Goal: Information Seeking & Learning: Learn about a topic

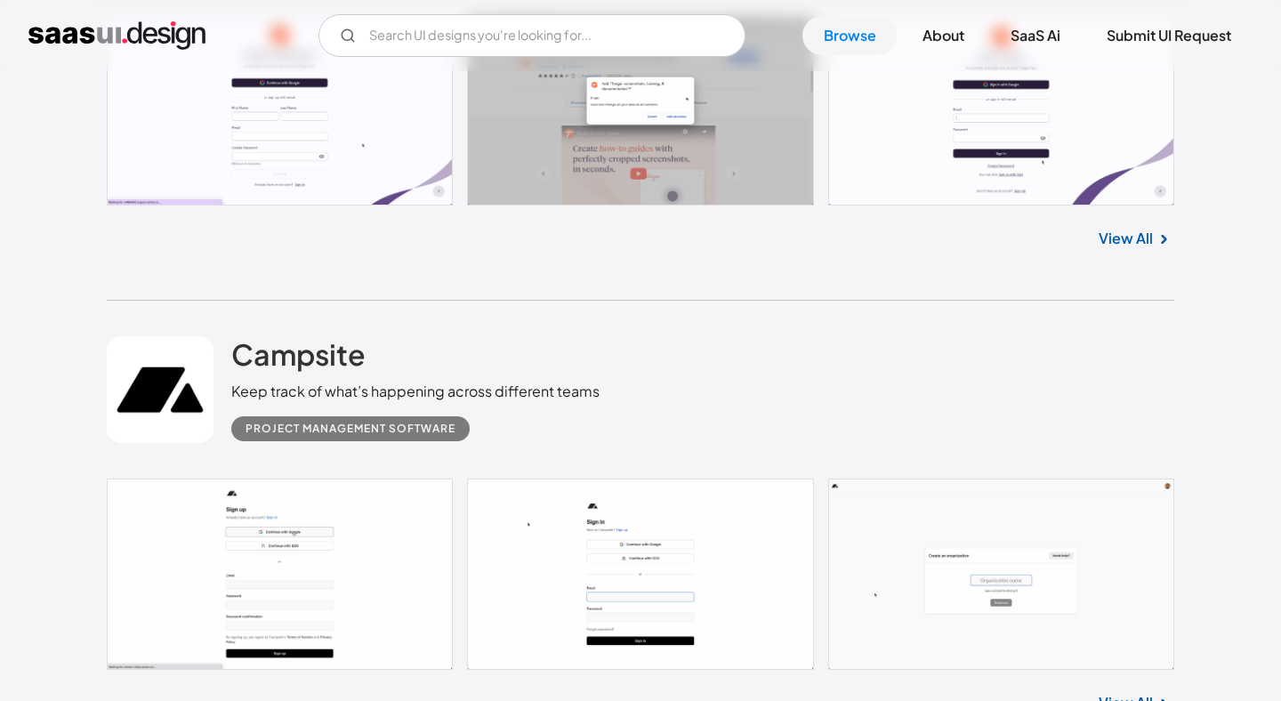
scroll to position [3351, 0]
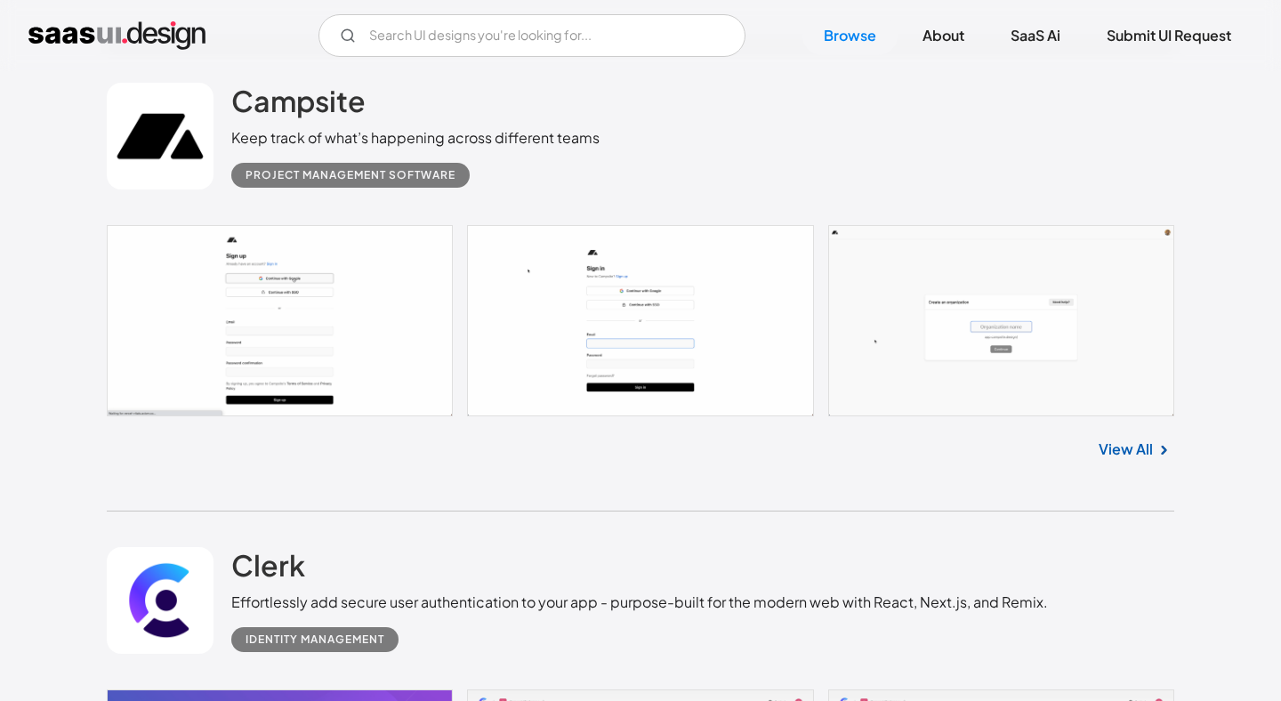
click at [151, 157] on link at bounding box center [160, 136] width 107 height 107
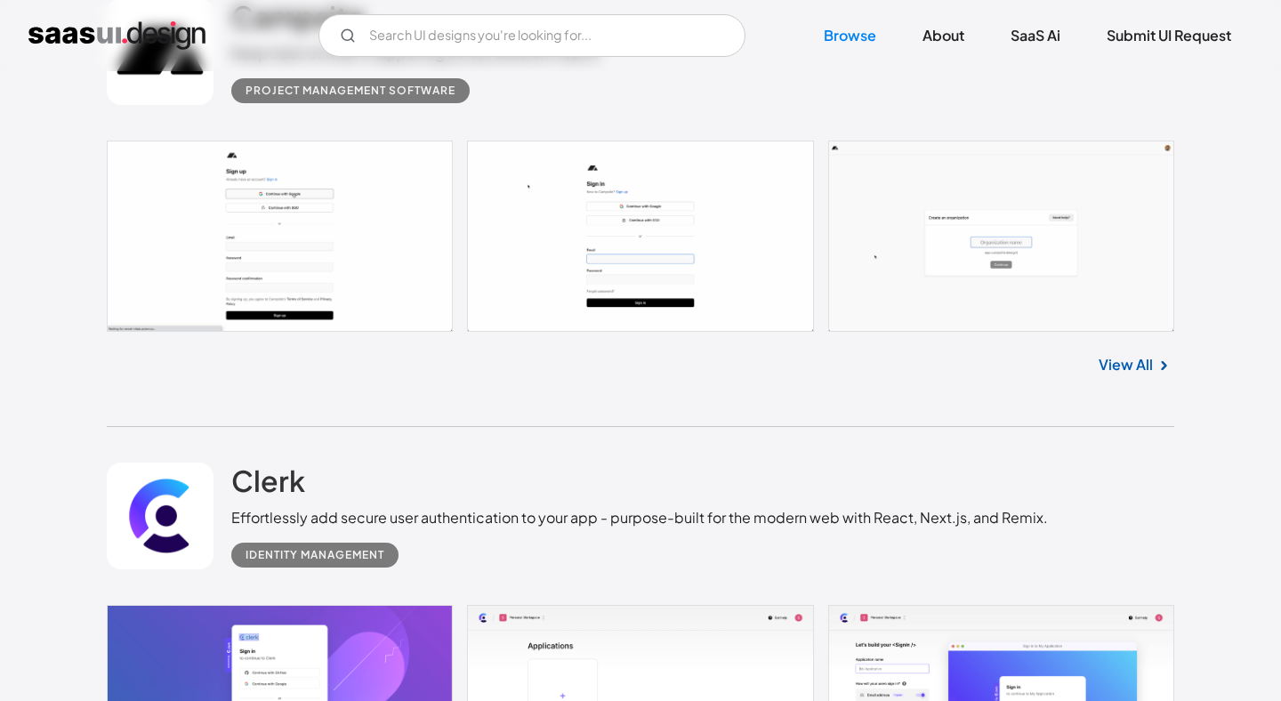
scroll to position [3632, 0]
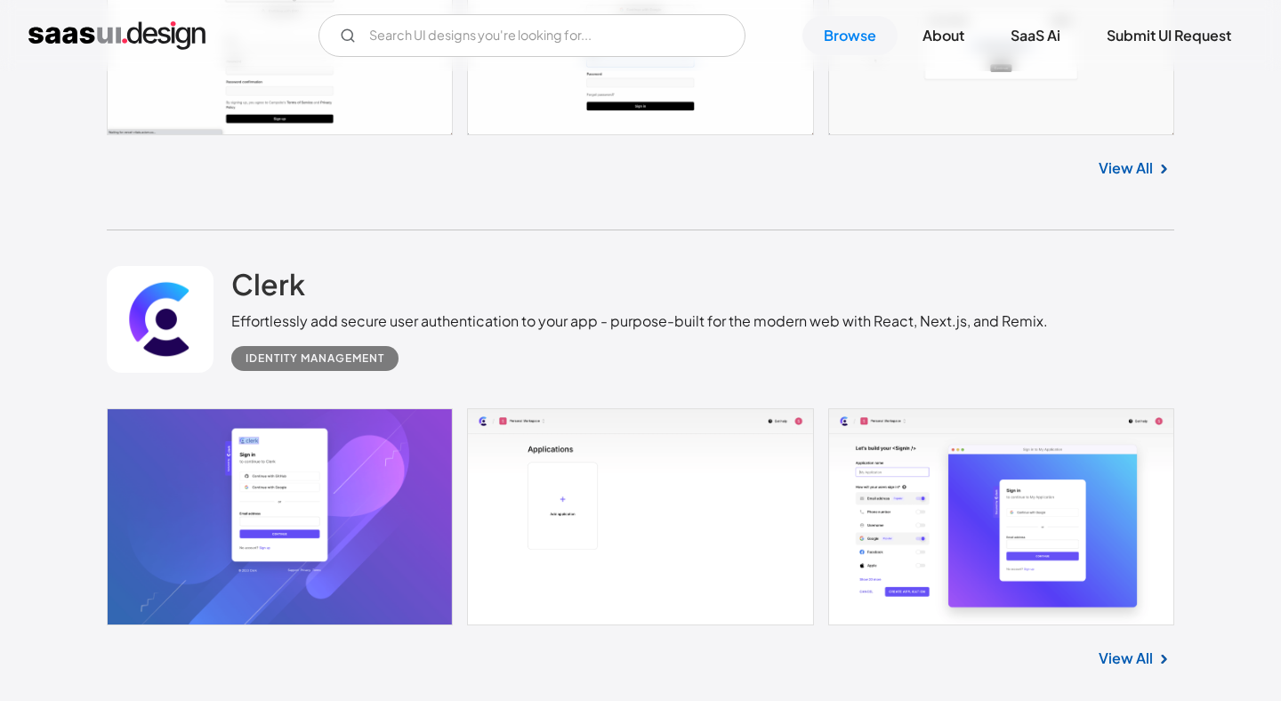
click at [998, 552] on link at bounding box center [640, 516] width 1067 height 217
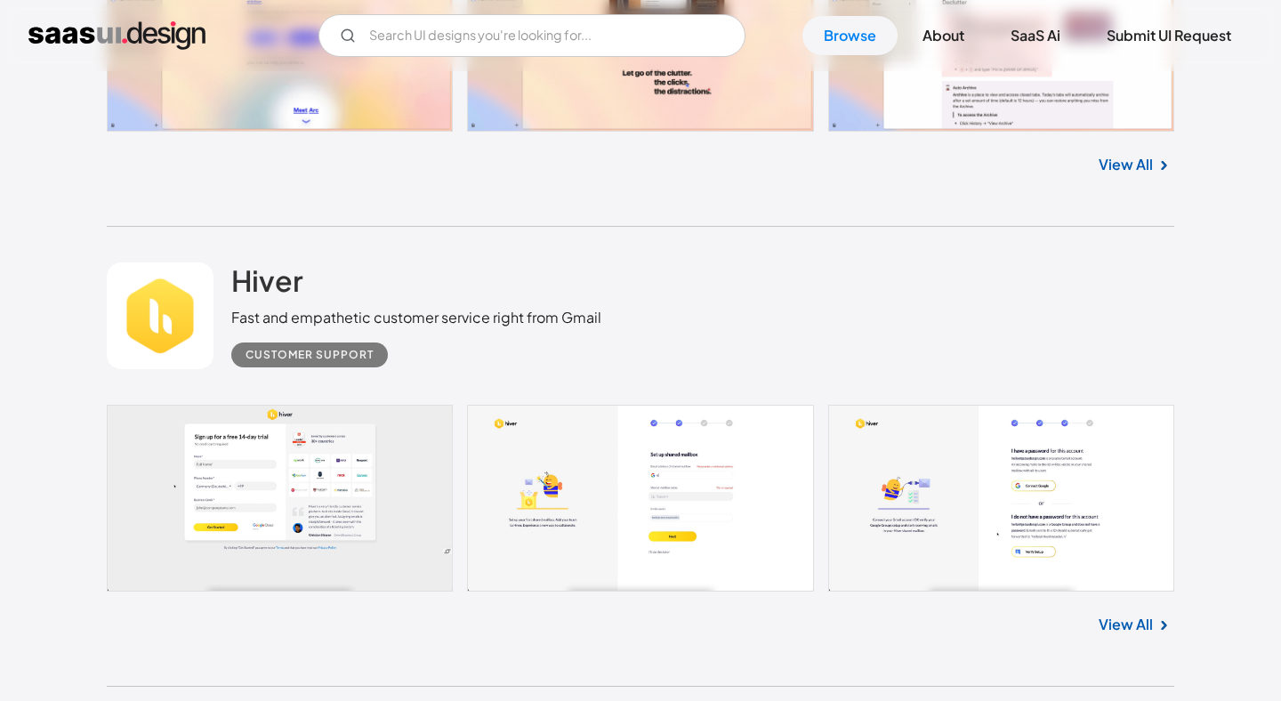
scroll to position [12239, 0]
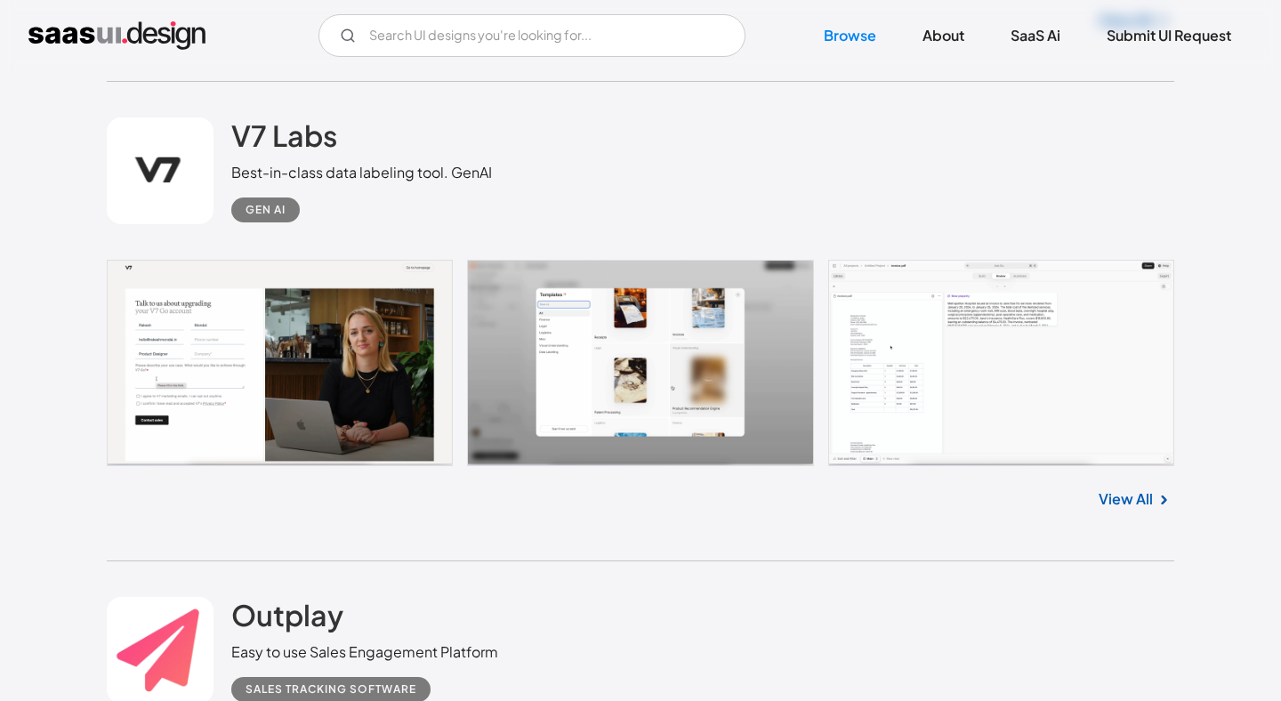
click at [940, 332] on link at bounding box center [640, 363] width 1067 height 206
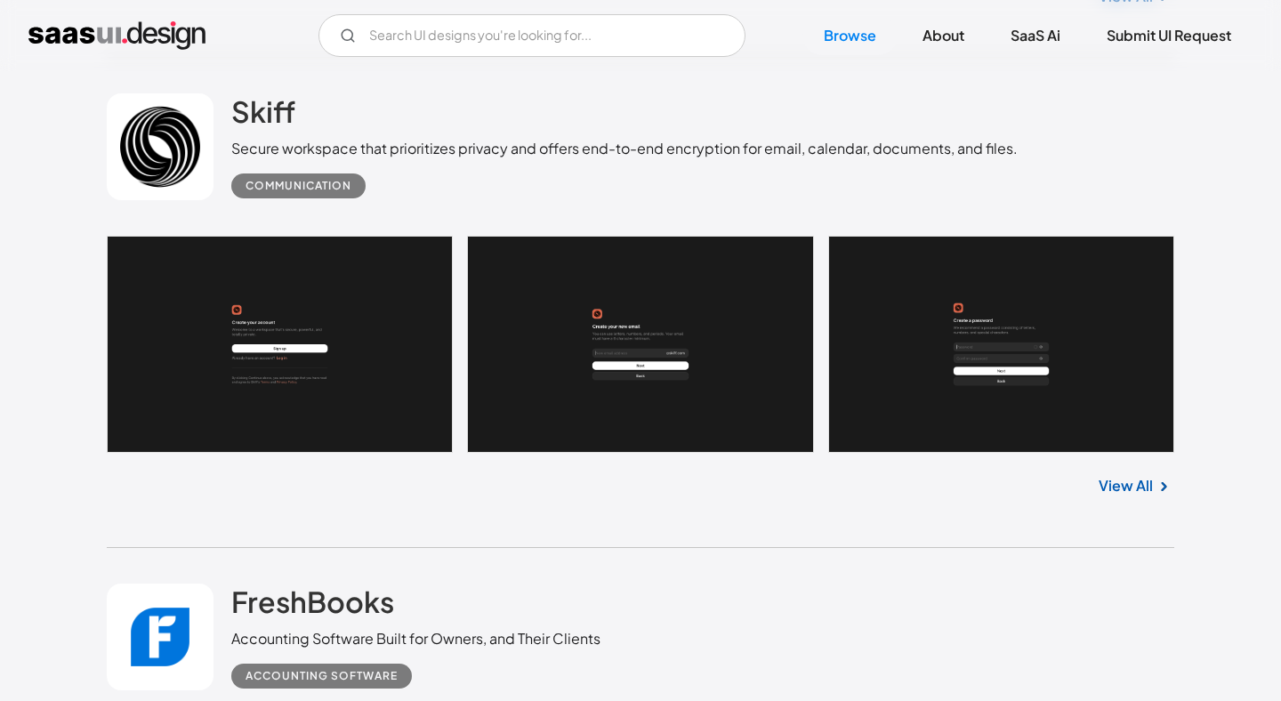
scroll to position [13888, 0]
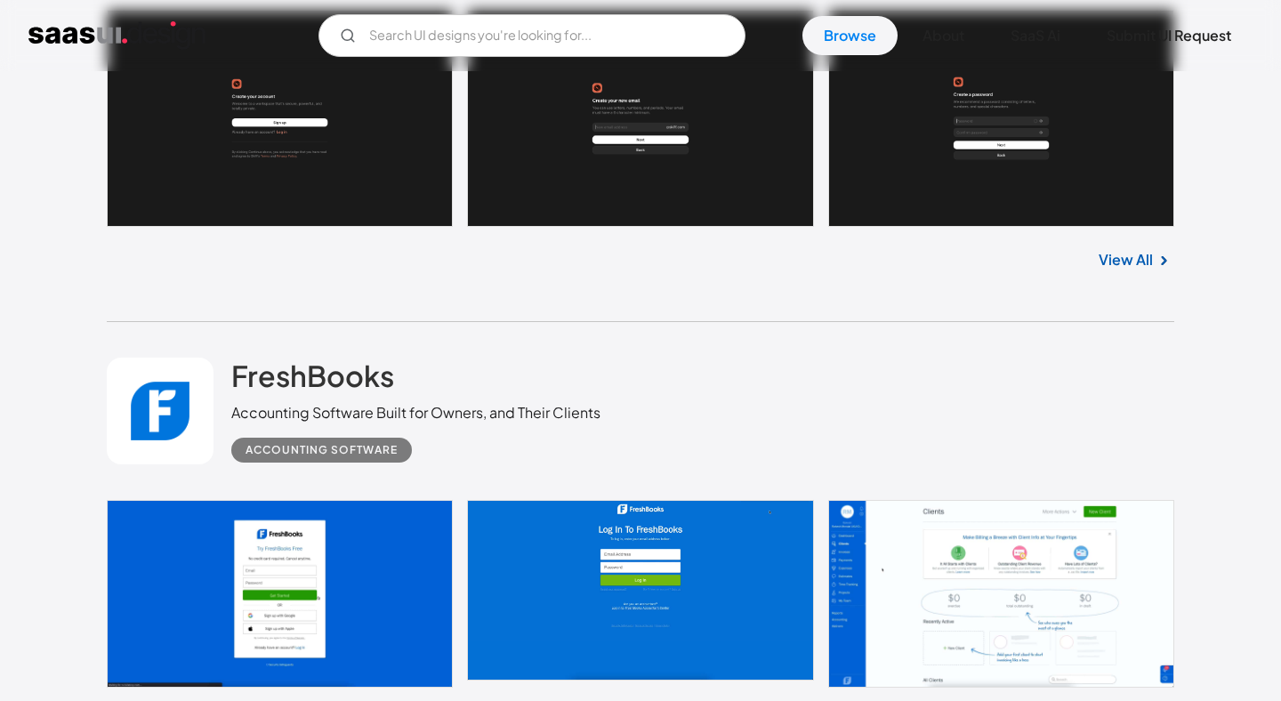
click at [974, 209] on link at bounding box center [640, 118] width 1067 height 217
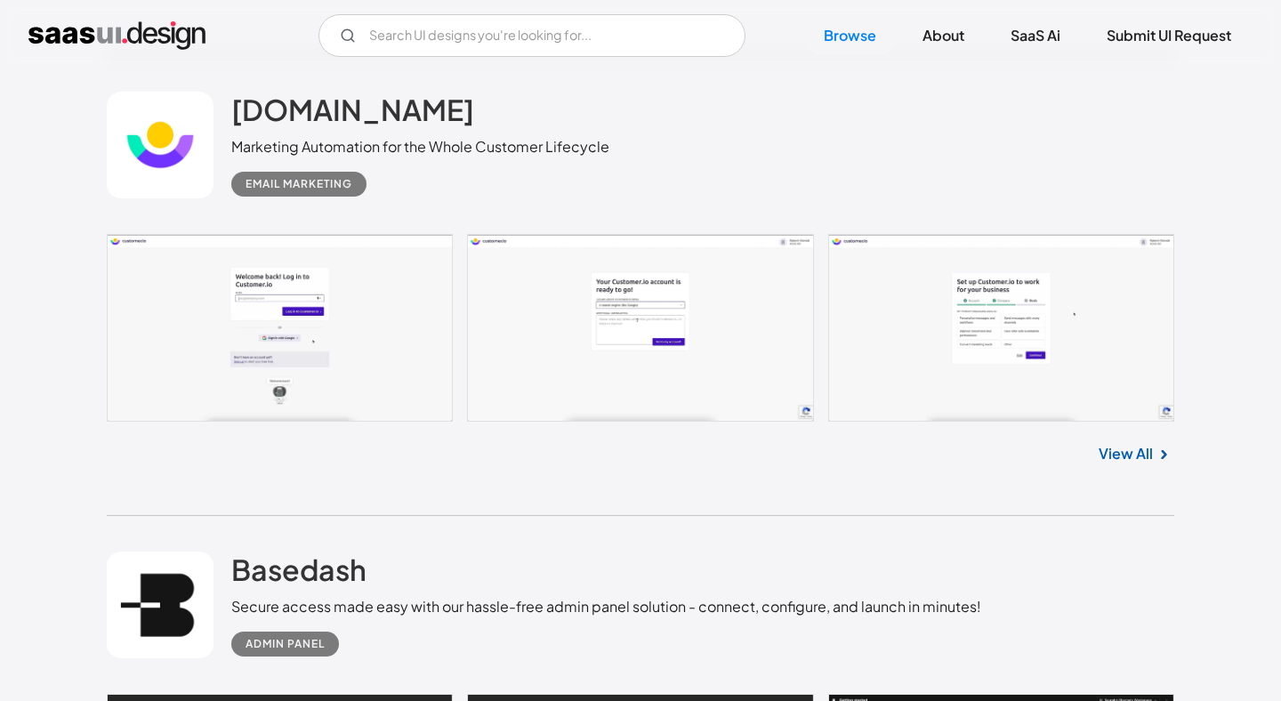
scroll to position [16014, 0]
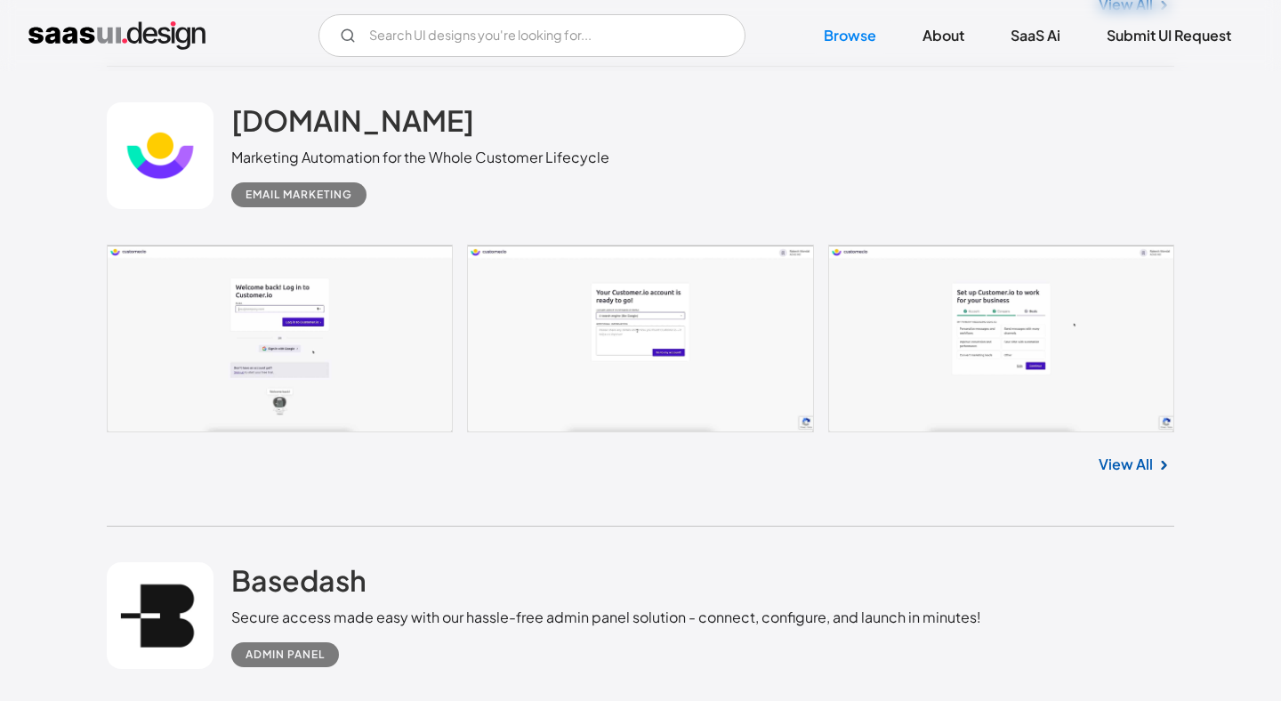
click at [964, 368] on link at bounding box center [640, 339] width 1067 height 188
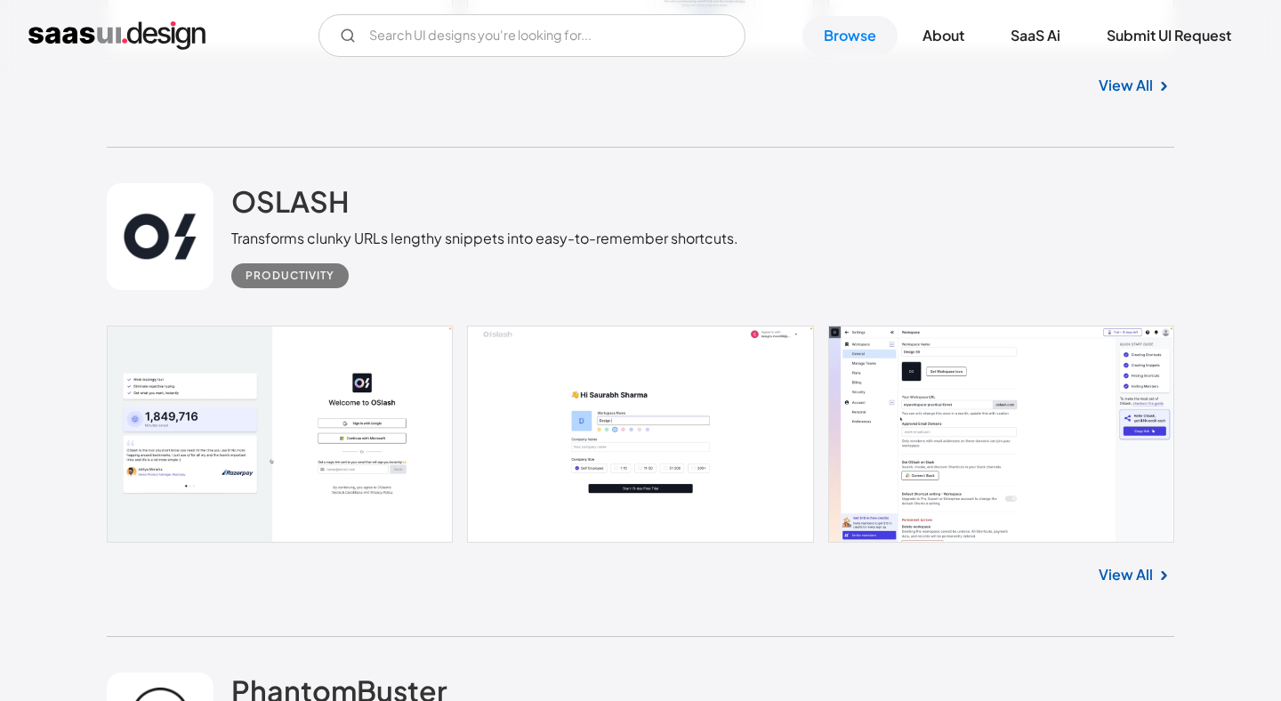
scroll to position [18319, 0]
click at [964, 368] on link at bounding box center [640, 434] width 1067 height 217
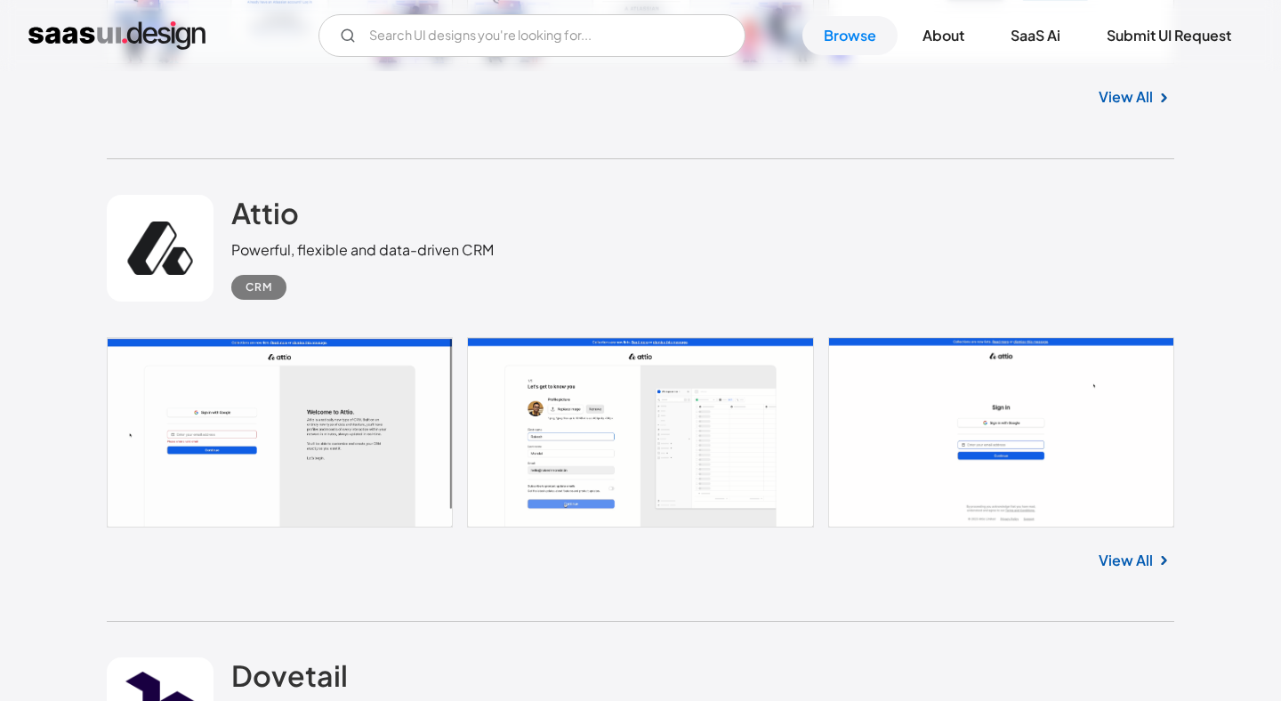
scroll to position [21279, 0]
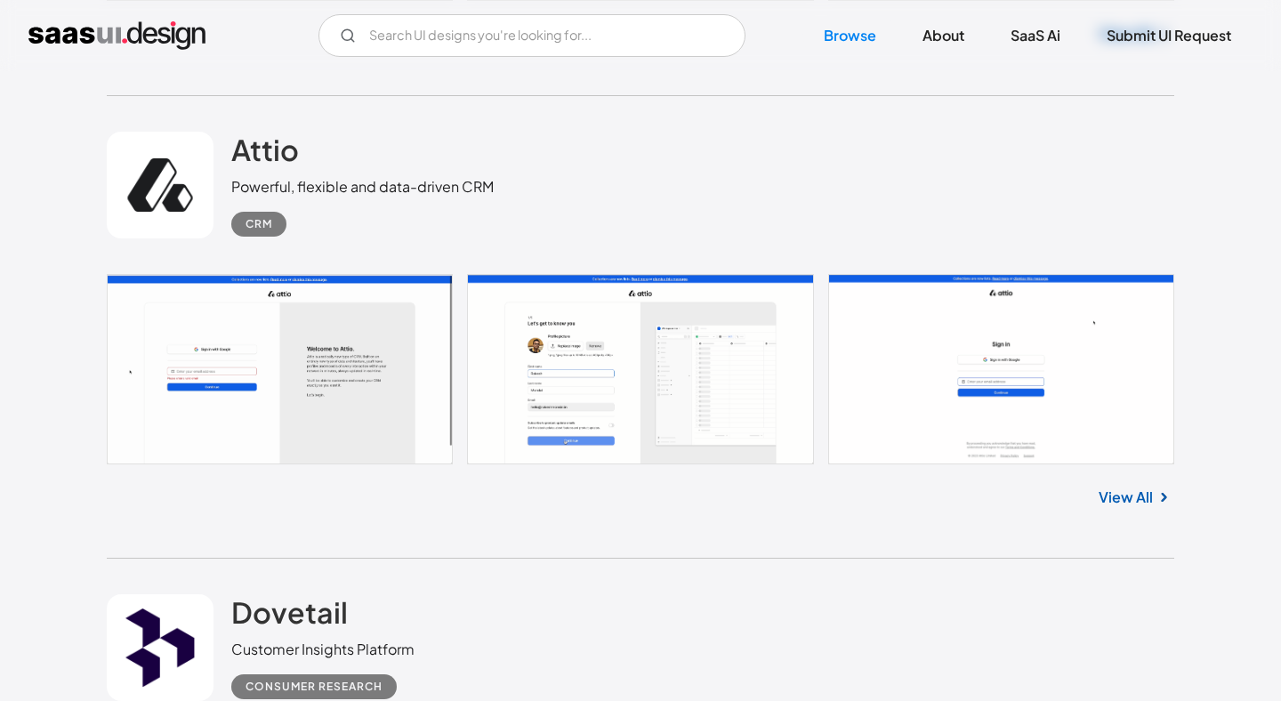
click at [675, 342] on link at bounding box center [640, 369] width 1067 height 190
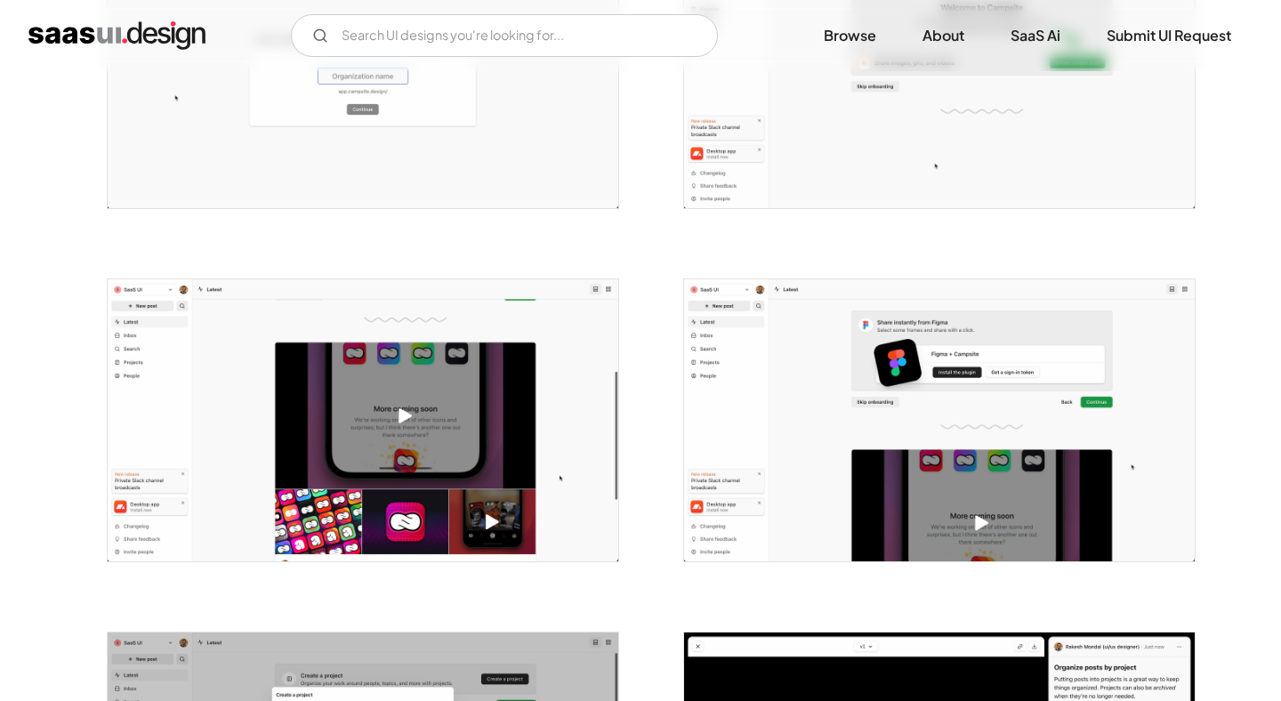
scroll to position [1033, 0]
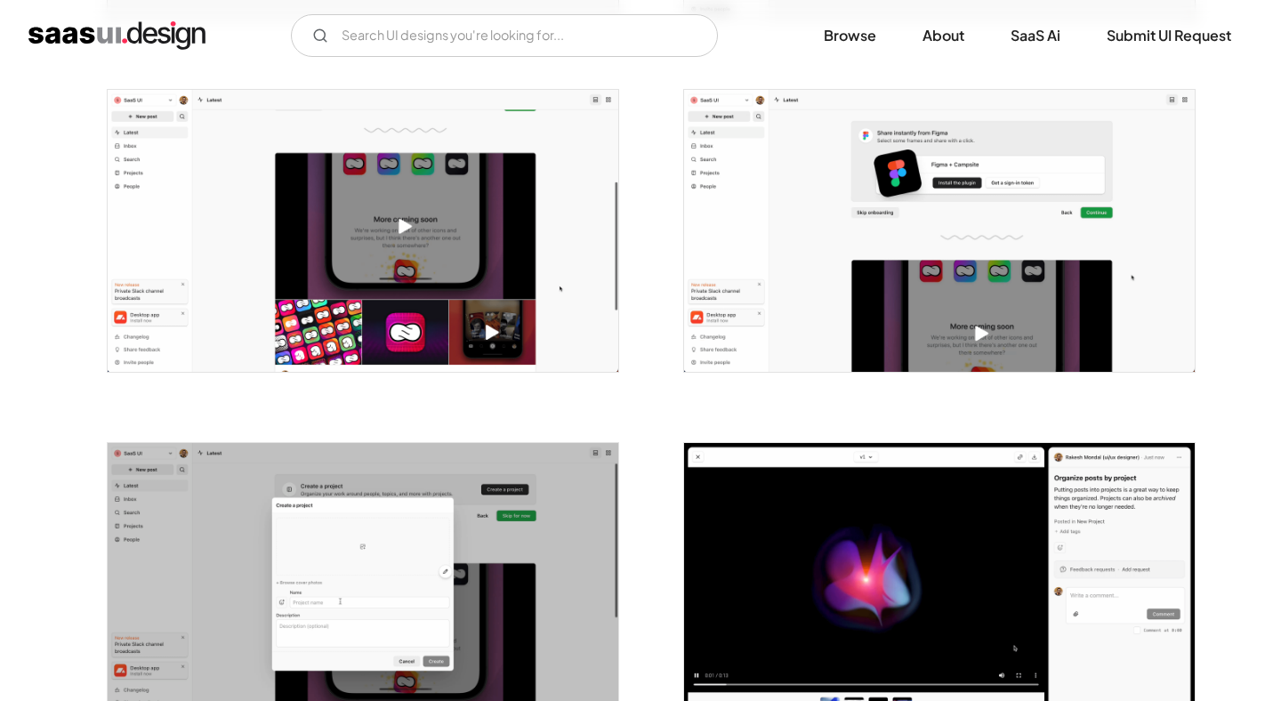
click at [519, 350] on img "open lightbox" at bounding box center [363, 231] width 511 height 282
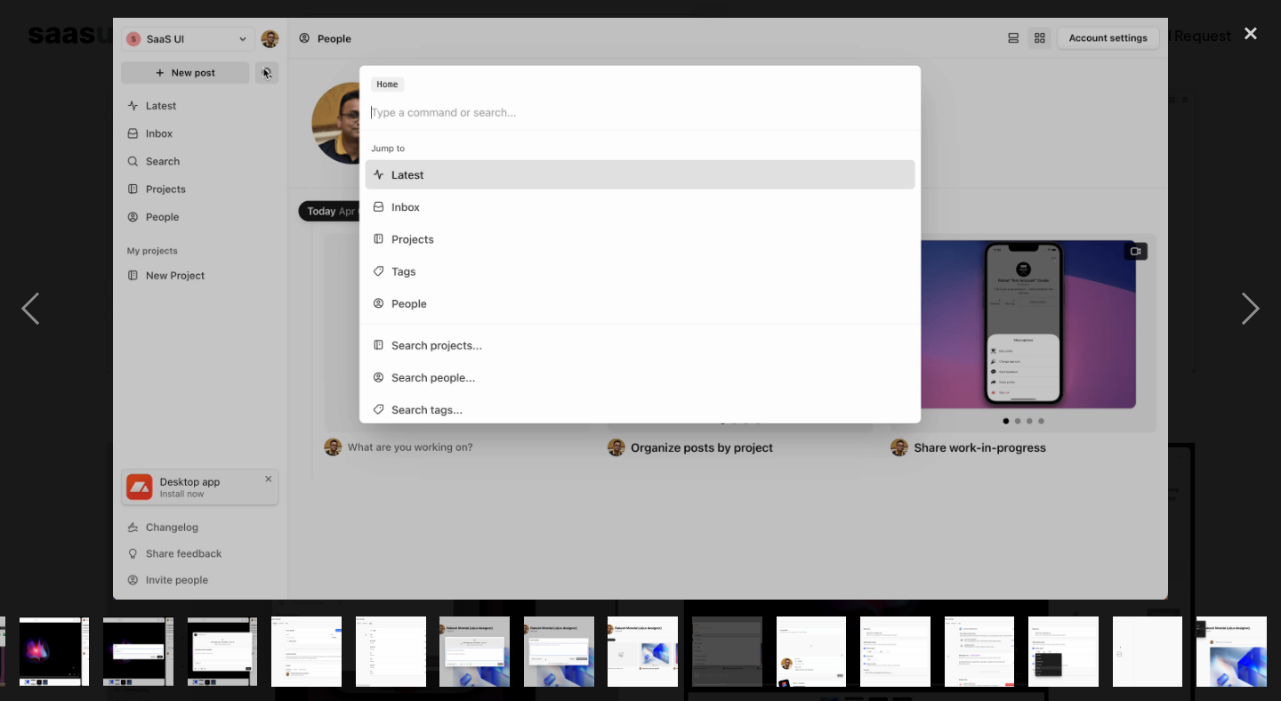
scroll to position [0, 584]
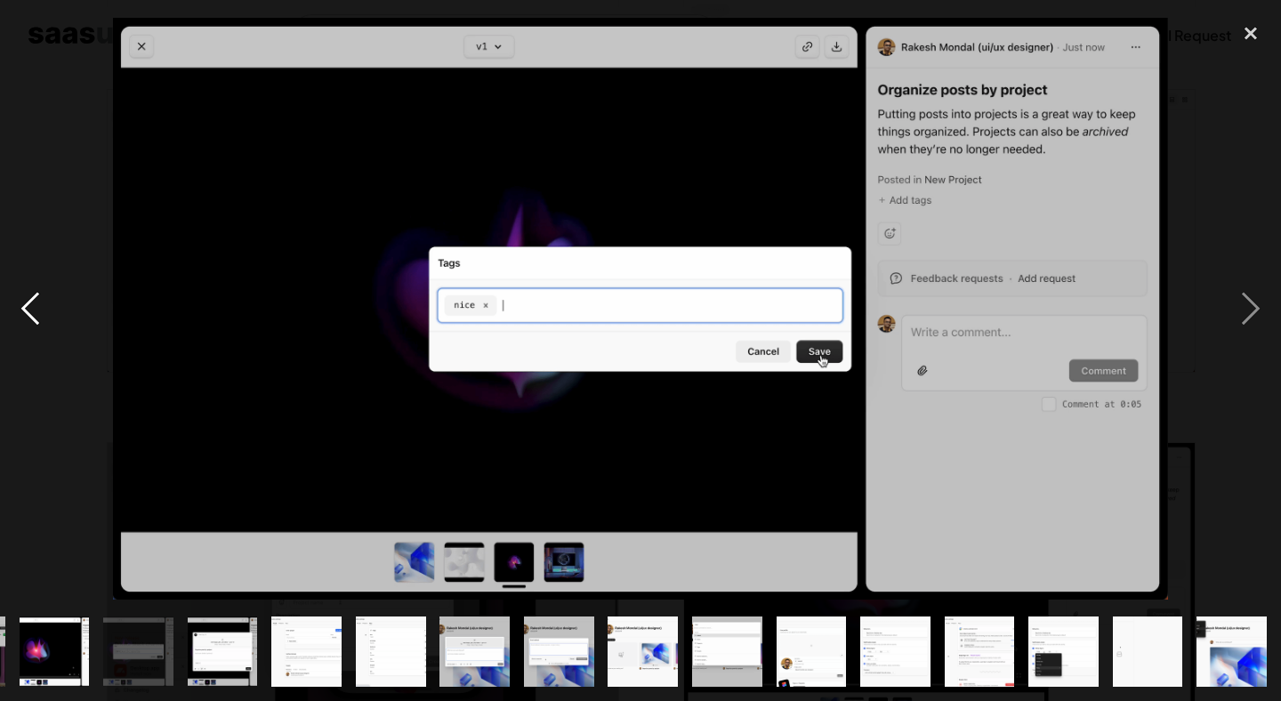
click at [46, 327] on div "previous image" at bounding box center [30, 308] width 60 height 589
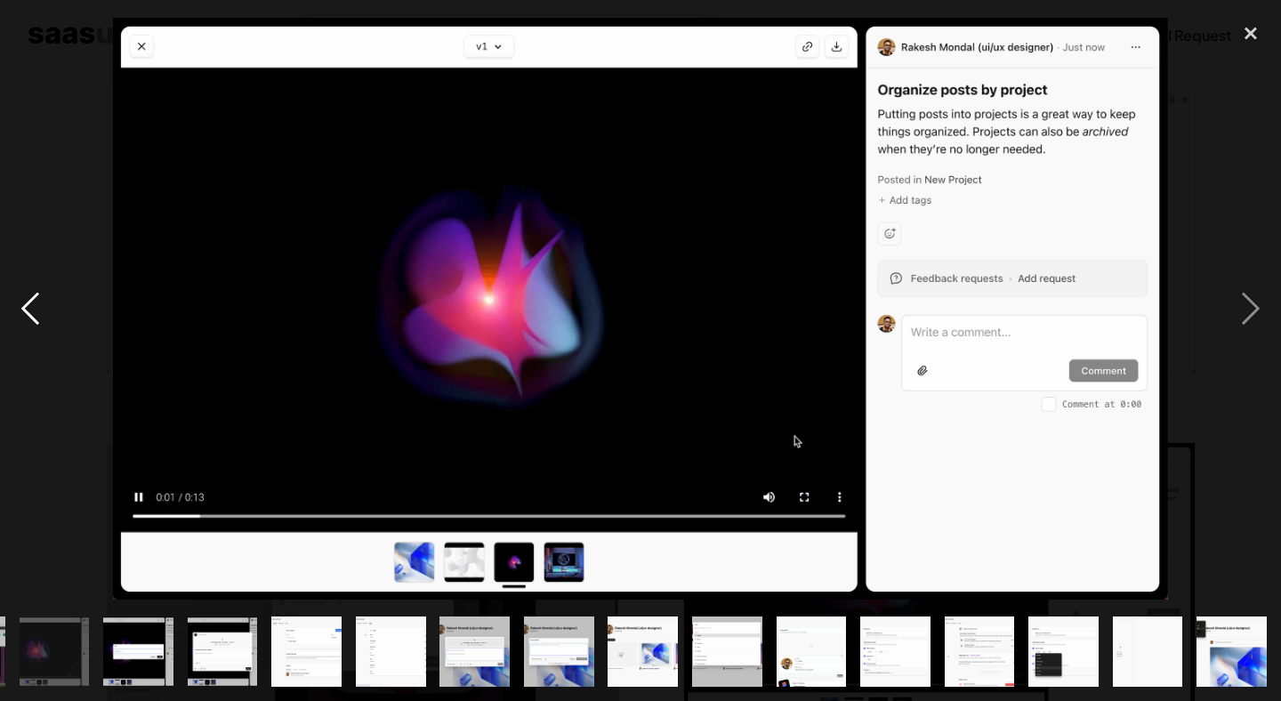
click at [39, 320] on div "previous image" at bounding box center [30, 308] width 60 height 589
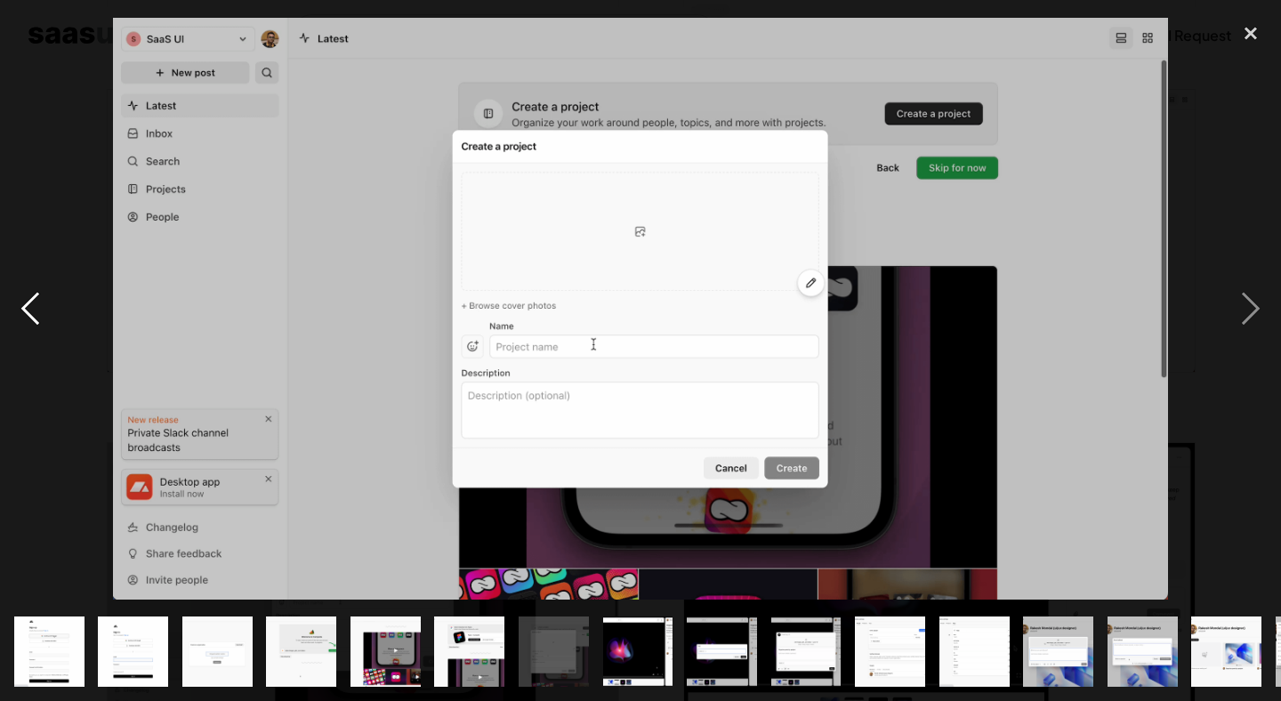
scroll to position [0, 0]
click at [39, 320] on div "previous image" at bounding box center [30, 308] width 60 height 589
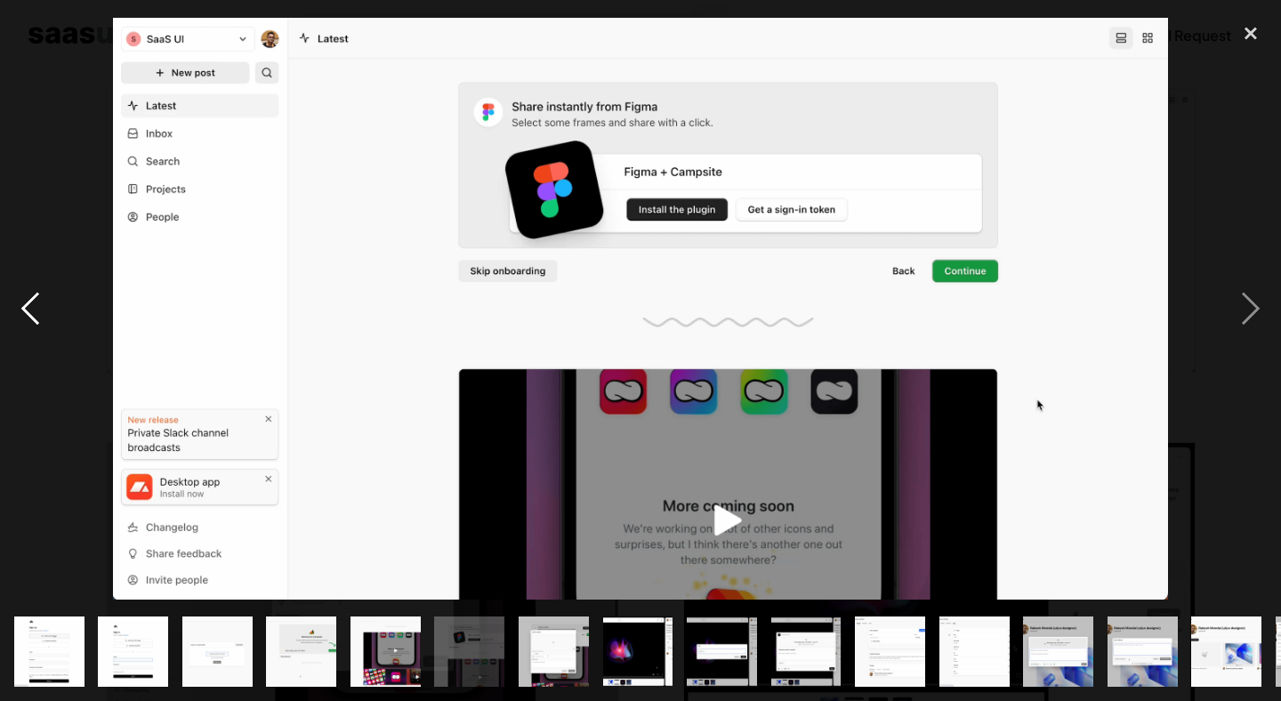
click at [36, 303] on div "previous image" at bounding box center [30, 308] width 60 height 589
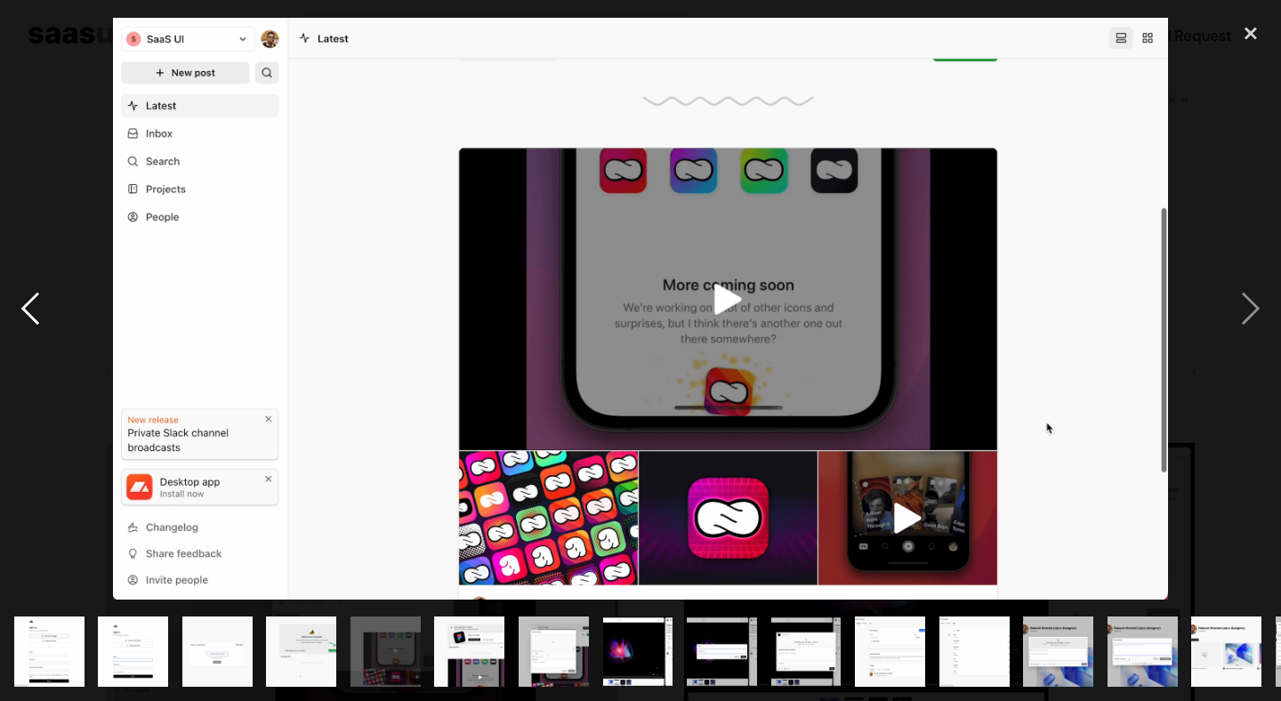
click at [36, 303] on div "previous image" at bounding box center [30, 308] width 60 height 589
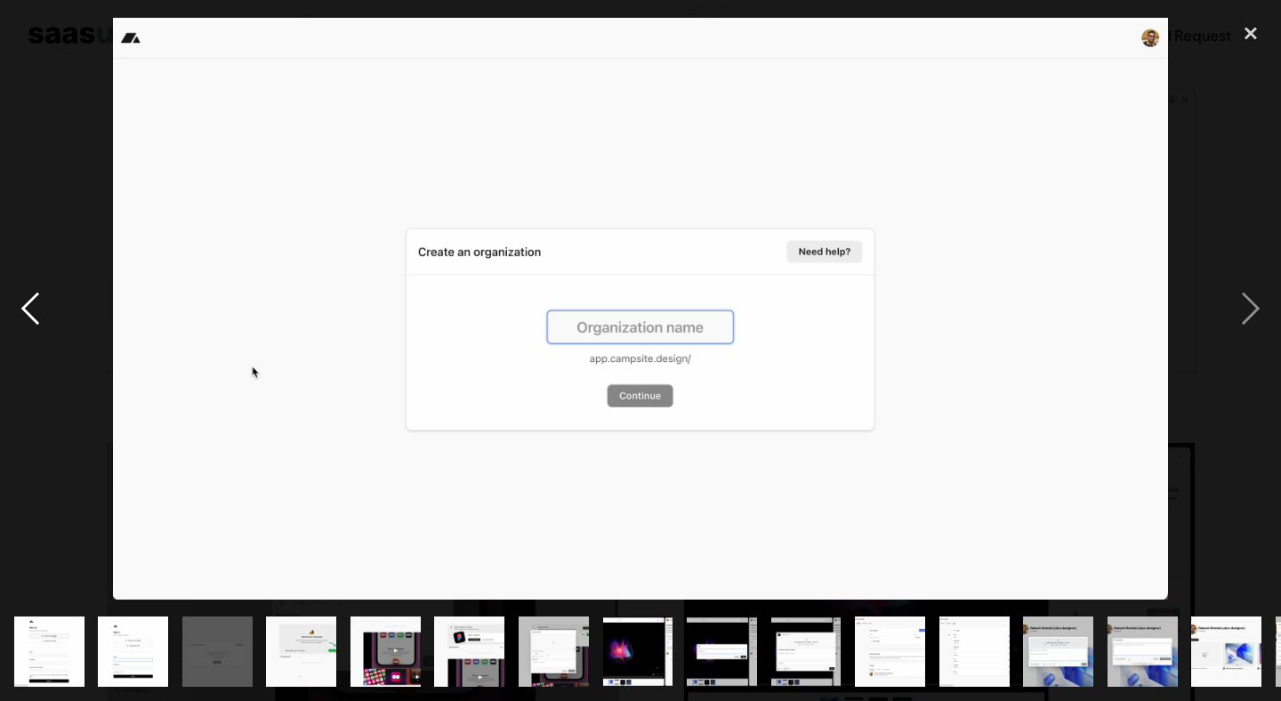
click at [30, 307] on div "previous image" at bounding box center [30, 308] width 60 height 589
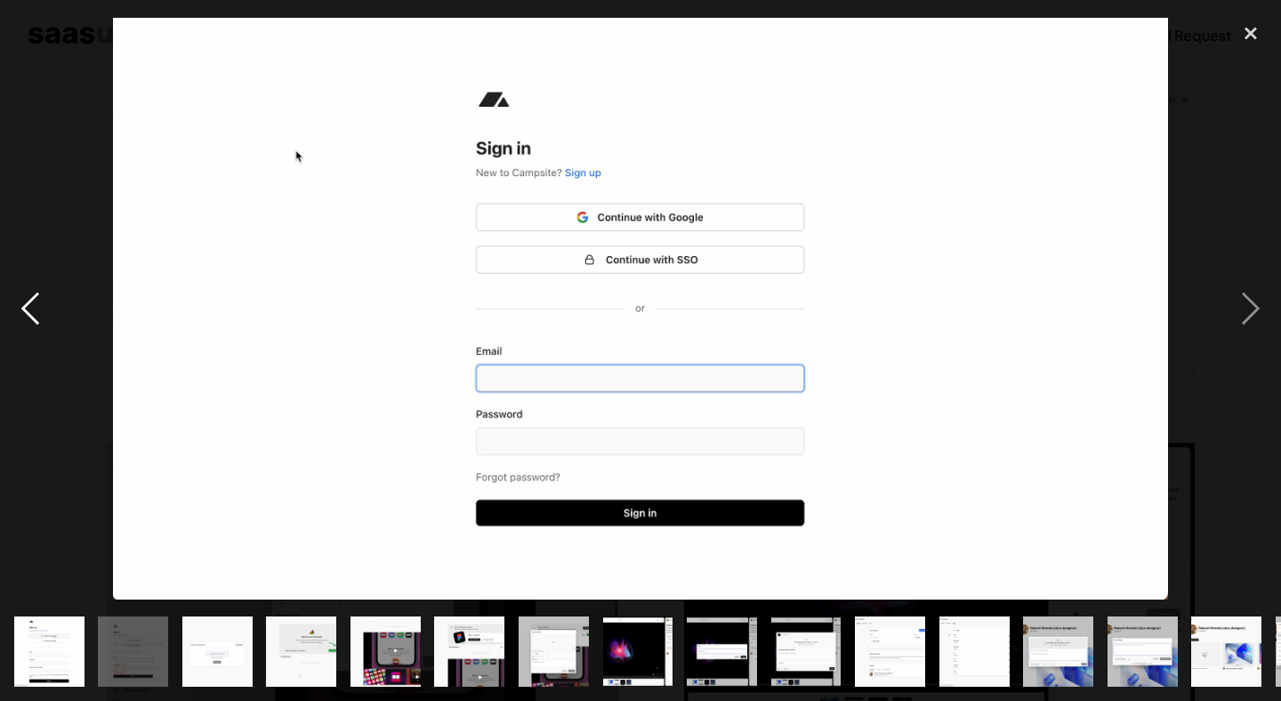
click at [30, 307] on div "previous image" at bounding box center [30, 308] width 60 height 589
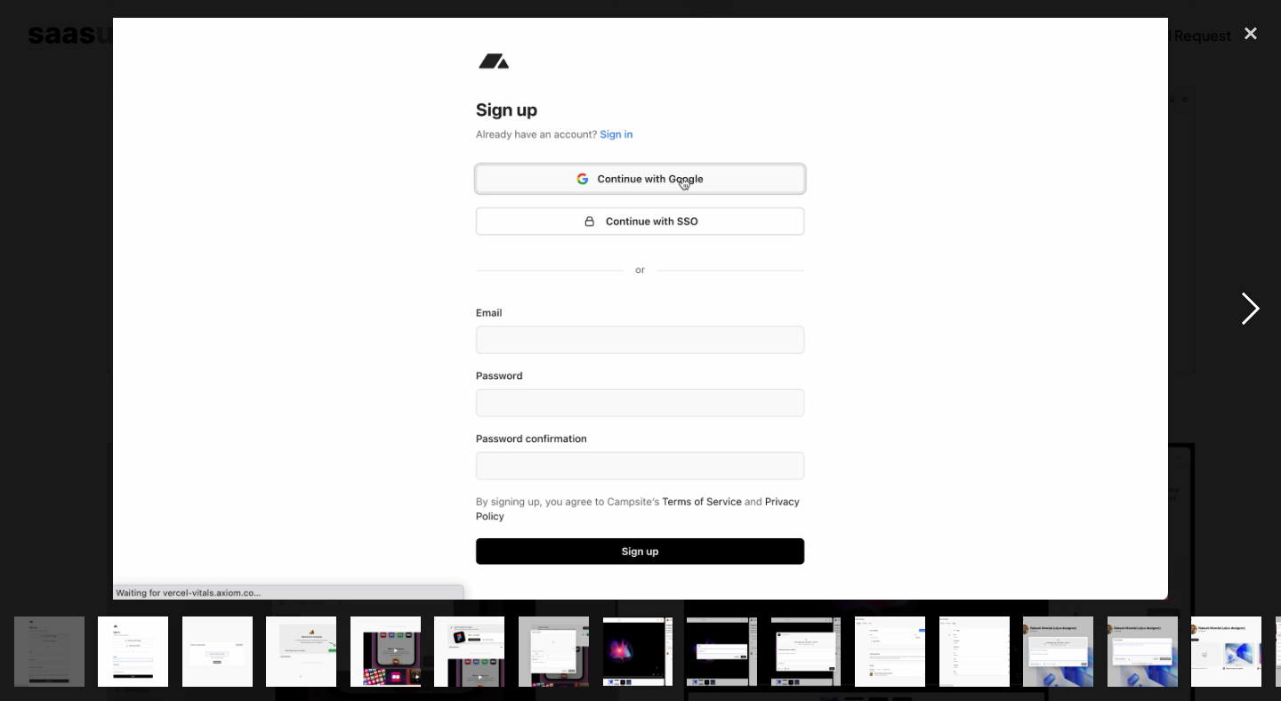
click at [1260, 315] on div "next image" at bounding box center [1250, 308] width 60 height 589
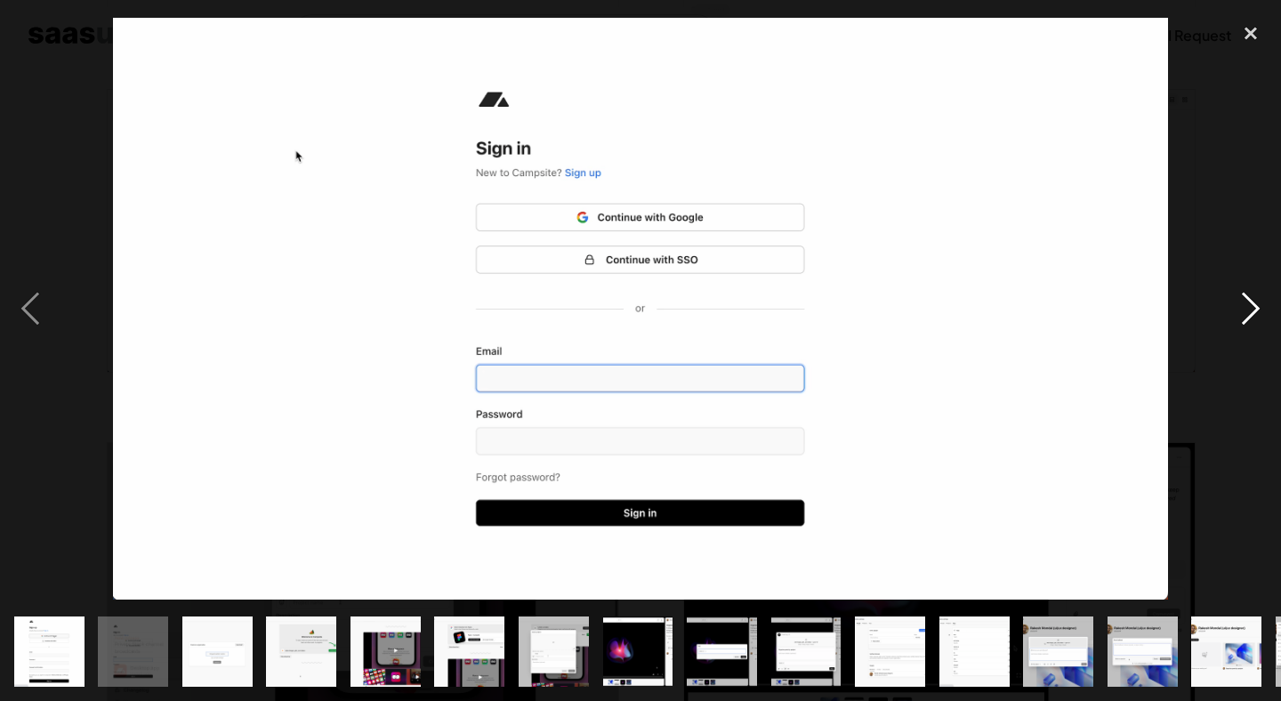
click at [1260, 315] on div "next image" at bounding box center [1250, 308] width 60 height 589
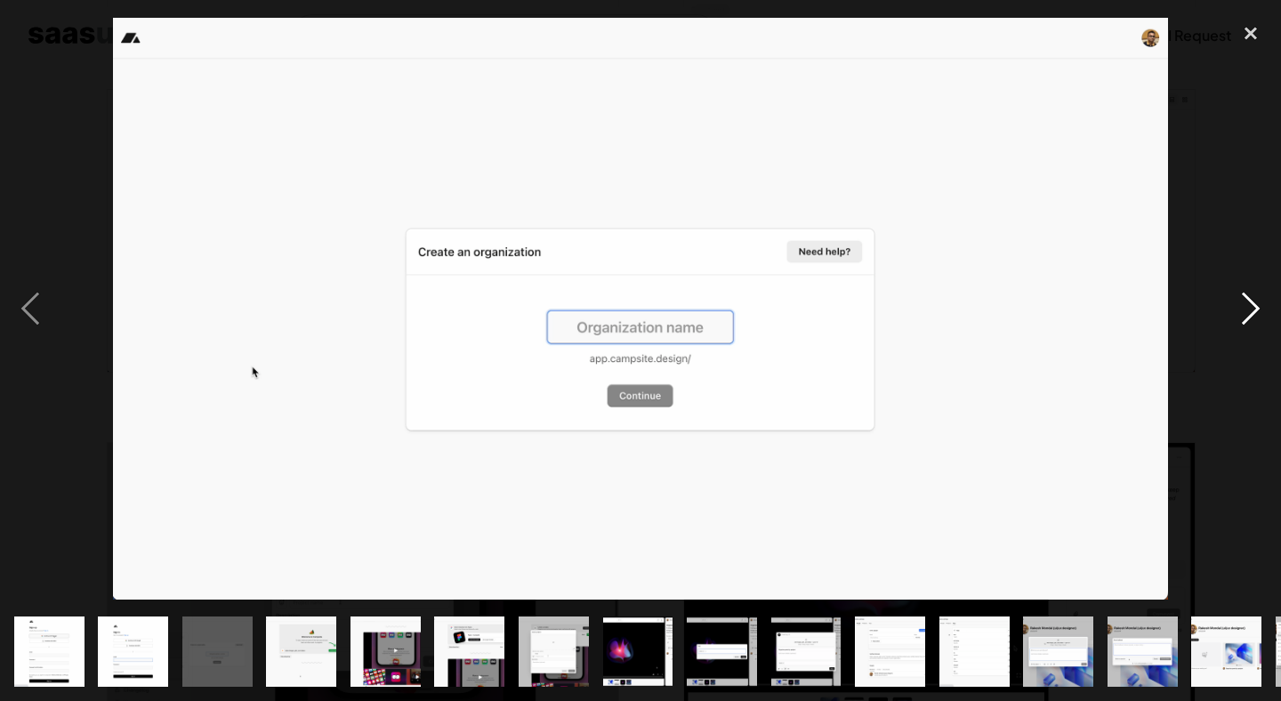
click at [1260, 315] on div "next image" at bounding box center [1250, 308] width 60 height 589
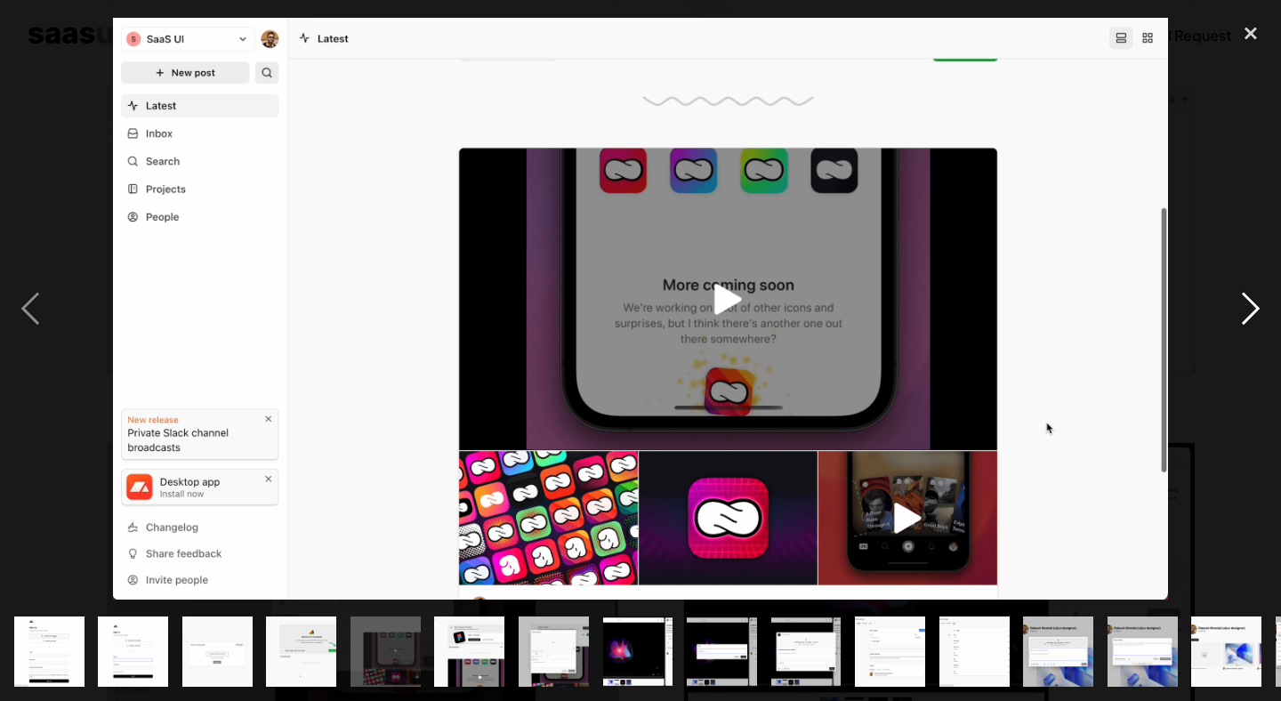
click at [1260, 315] on div "next image" at bounding box center [1250, 308] width 60 height 589
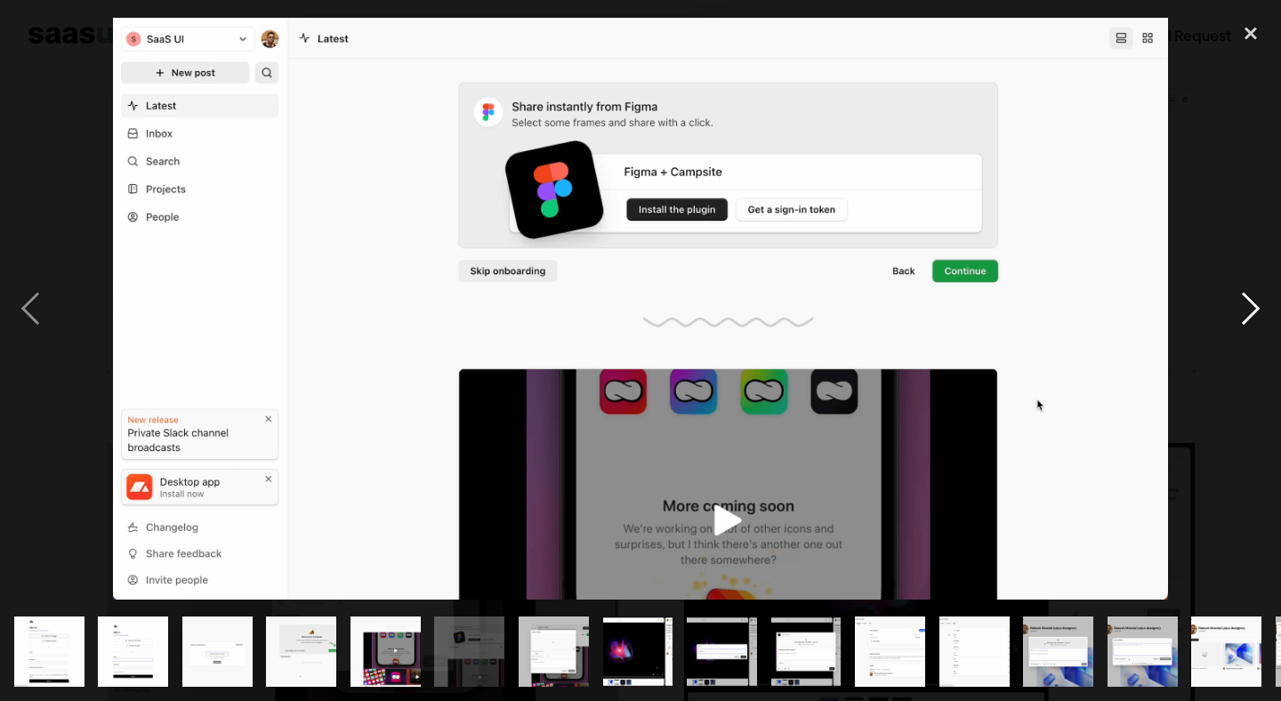
click at [1260, 315] on div "next image" at bounding box center [1250, 308] width 60 height 589
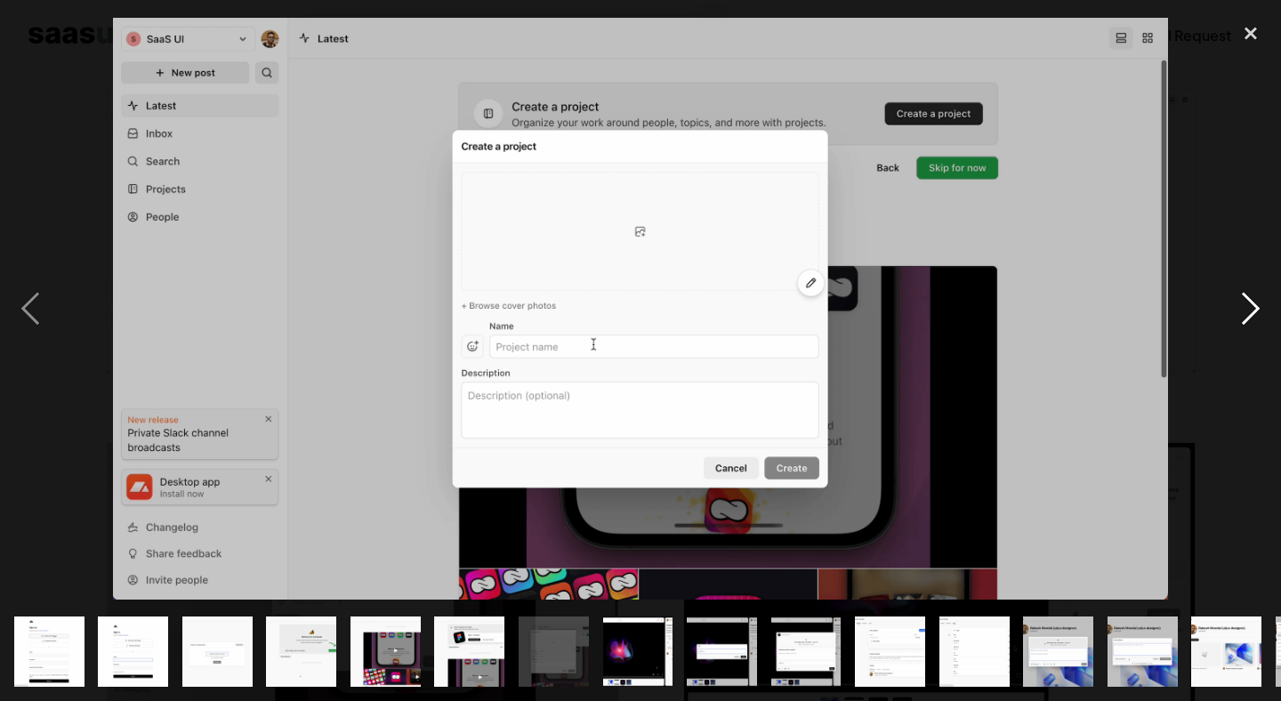
click at [1260, 315] on div "next image" at bounding box center [1250, 308] width 60 height 589
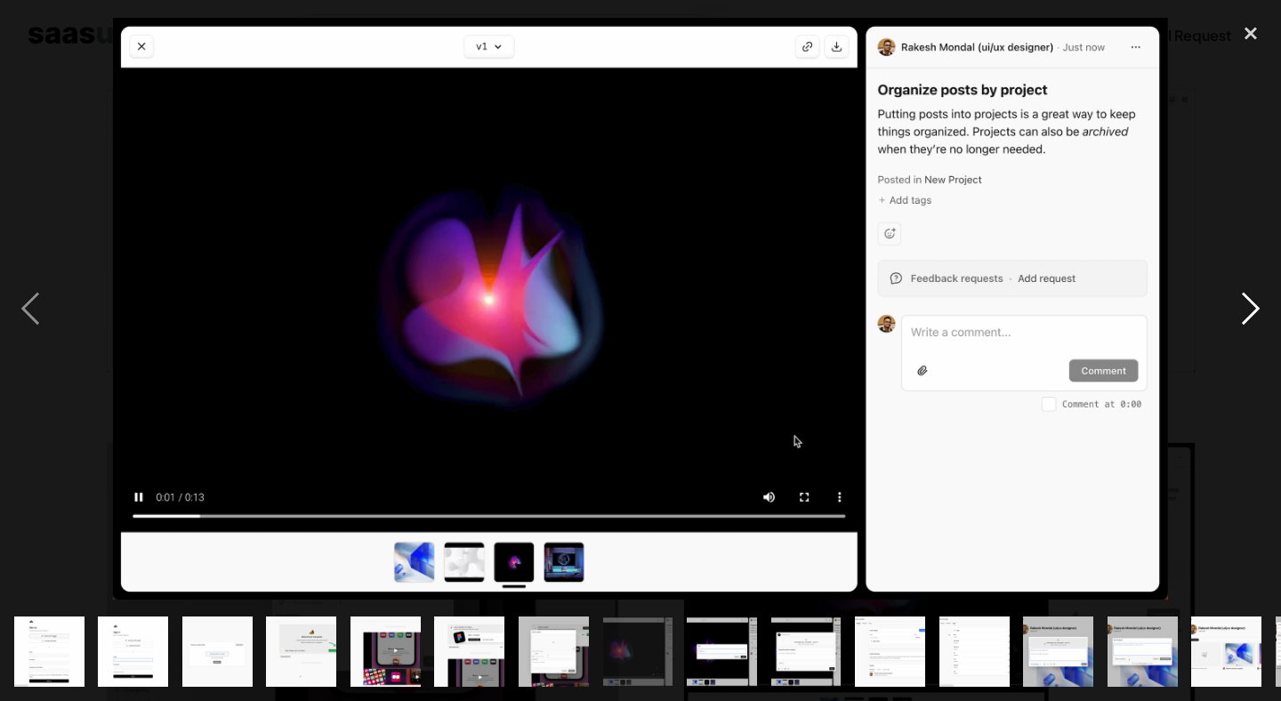
click at [1260, 315] on div "next image" at bounding box center [1250, 308] width 60 height 589
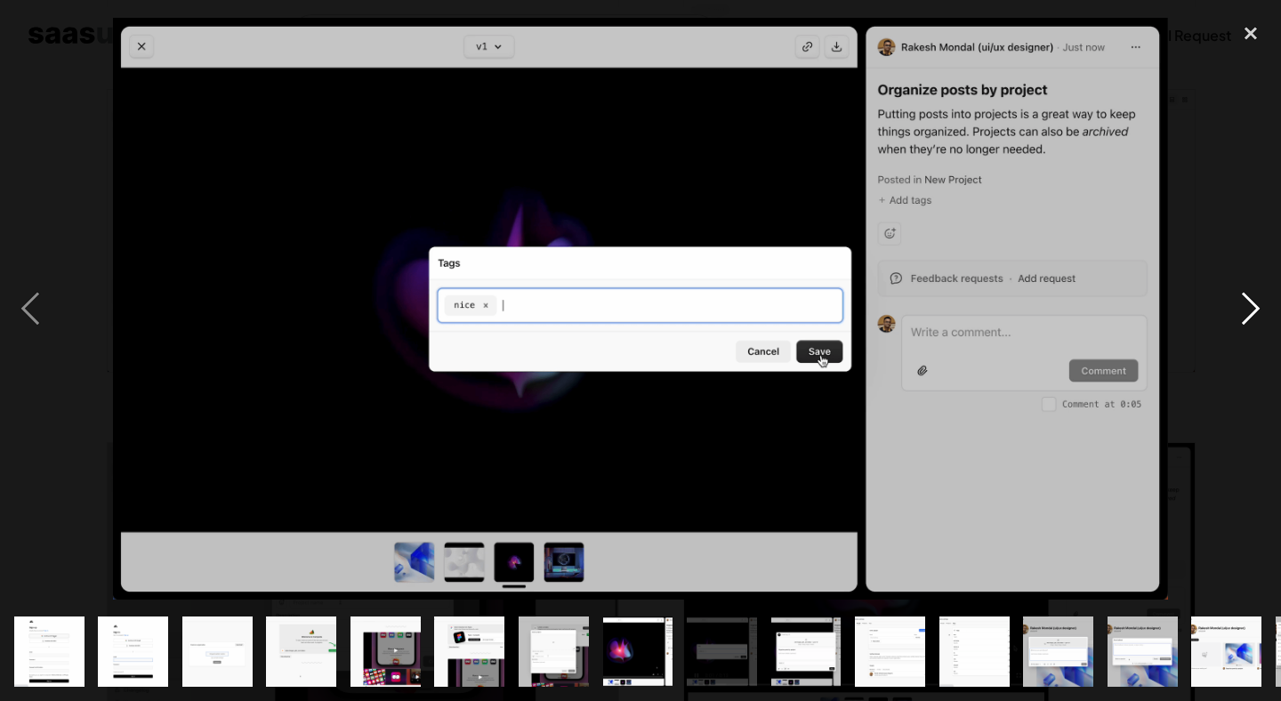
click at [1260, 315] on div "next image" at bounding box center [1250, 308] width 60 height 589
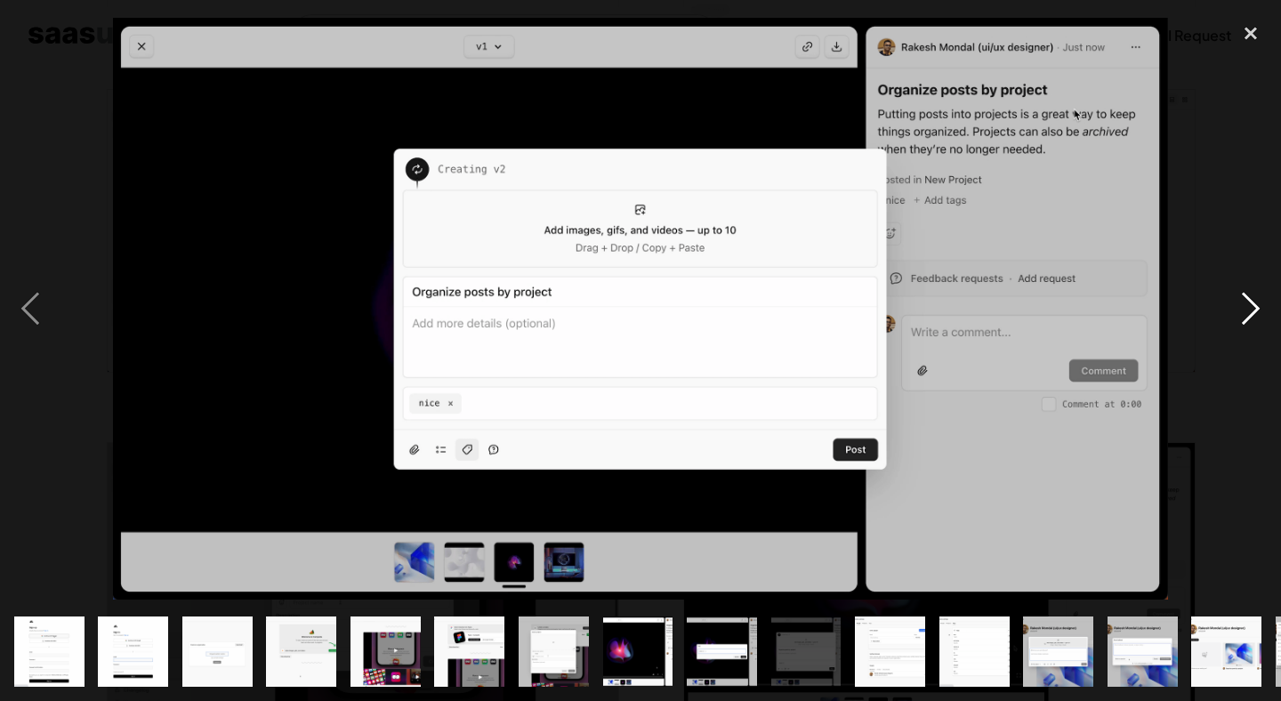
click at [1260, 315] on div "next image" at bounding box center [1250, 308] width 60 height 589
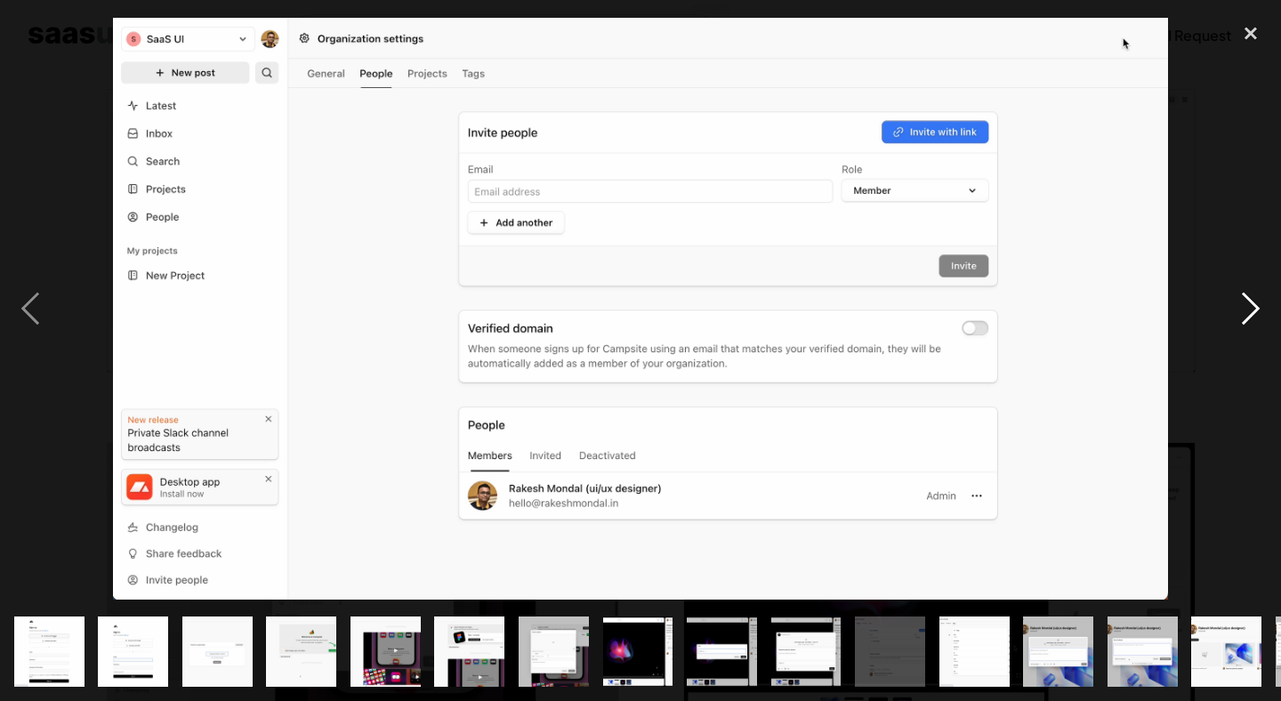
click at [1260, 315] on div "next image" at bounding box center [1250, 308] width 60 height 589
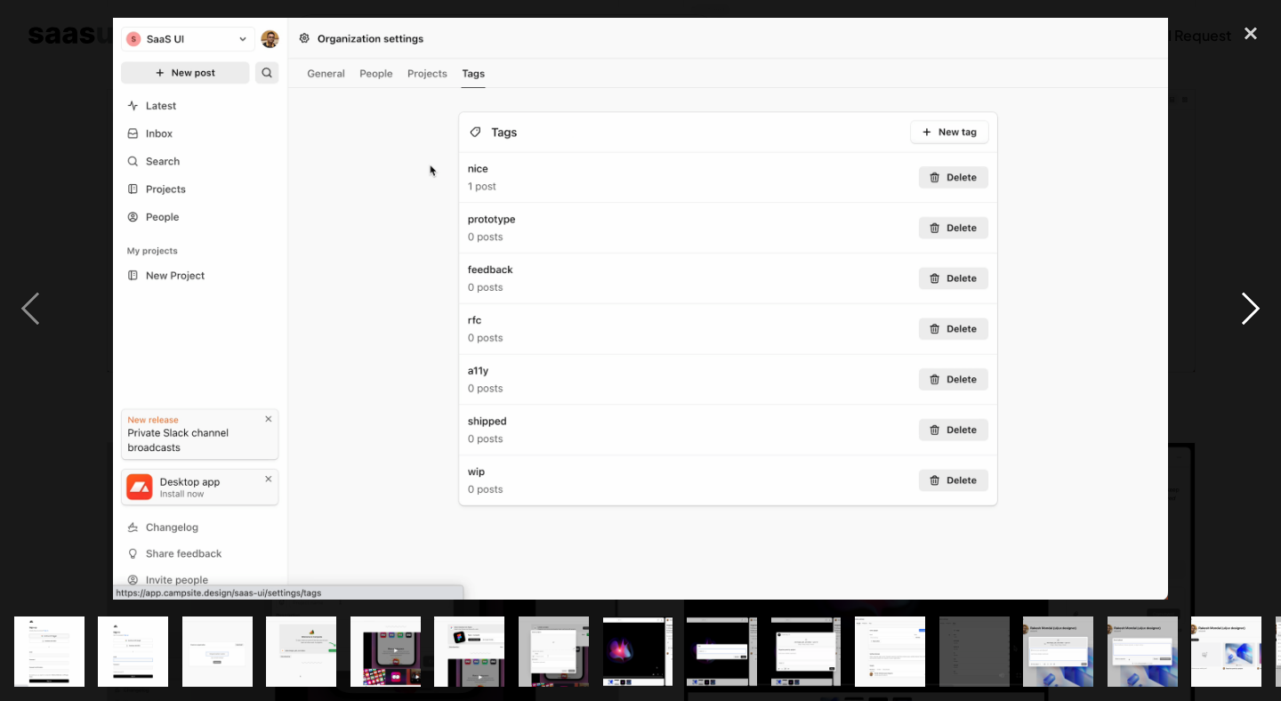
click at [1260, 315] on div "next image" at bounding box center [1250, 308] width 60 height 589
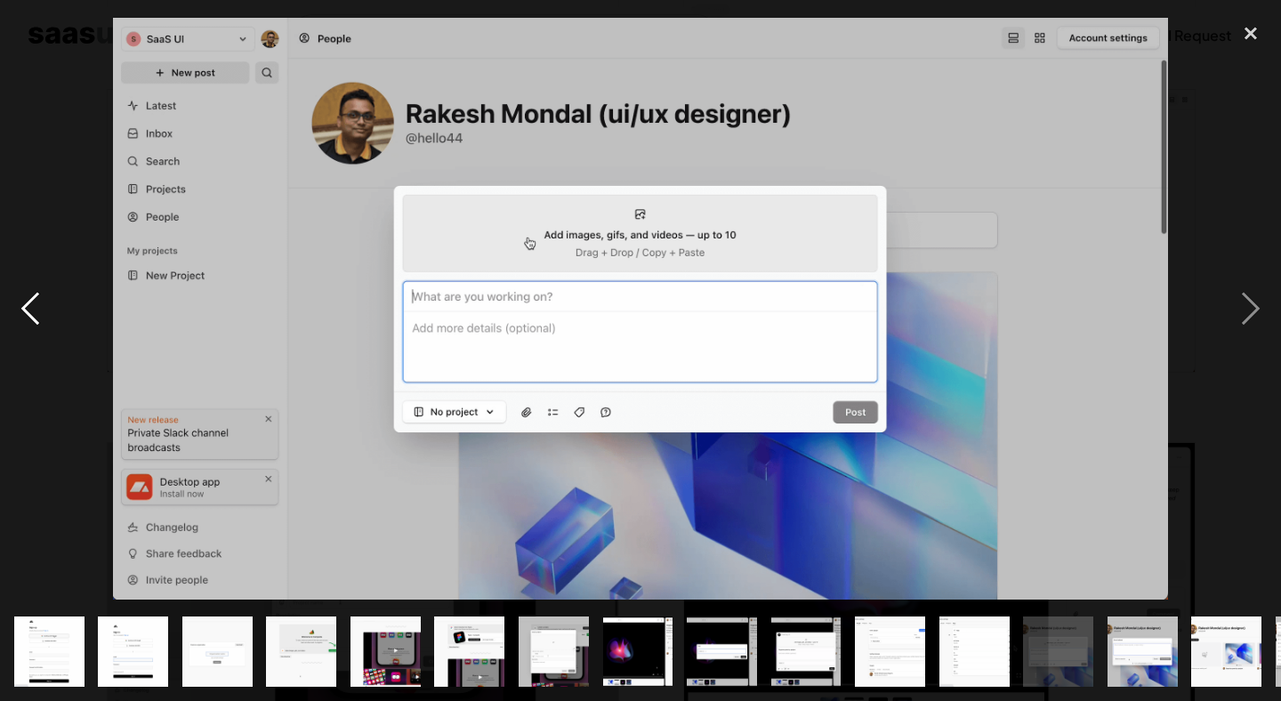
click at [54, 316] on div "previous image" at bounding box center [30, 308] width 60 height 589
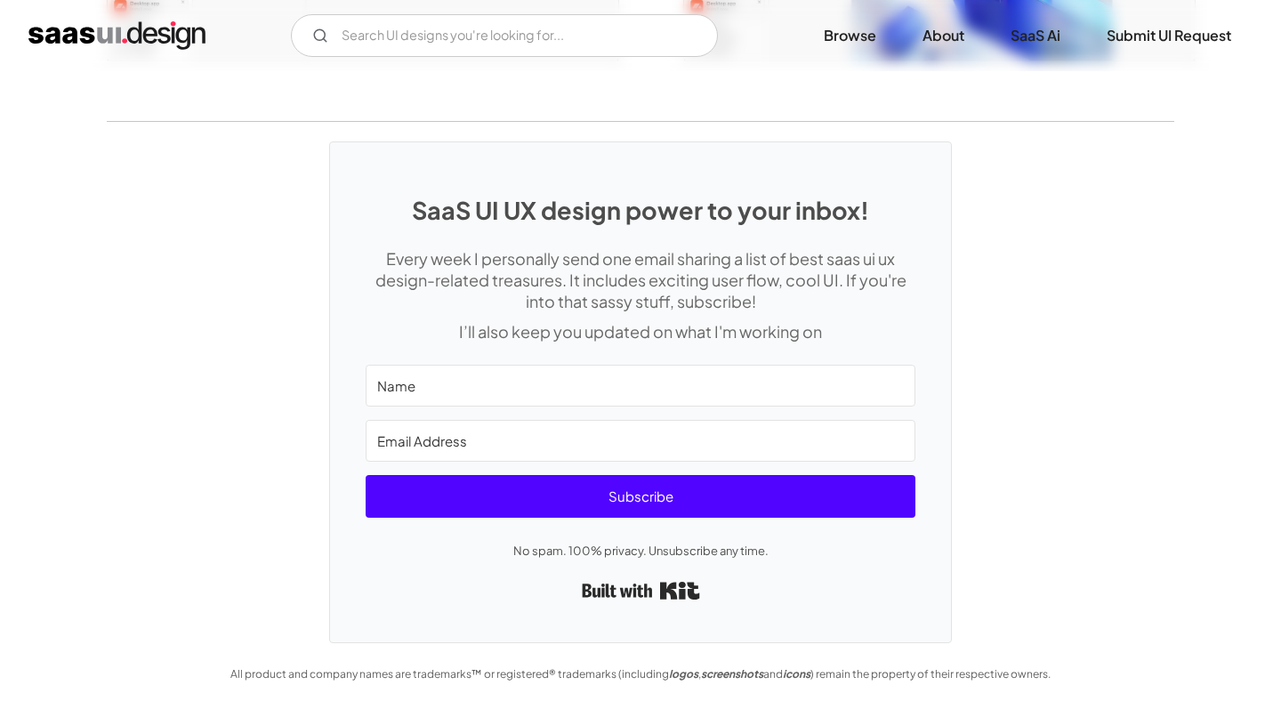
scroll to position [3524, 0]
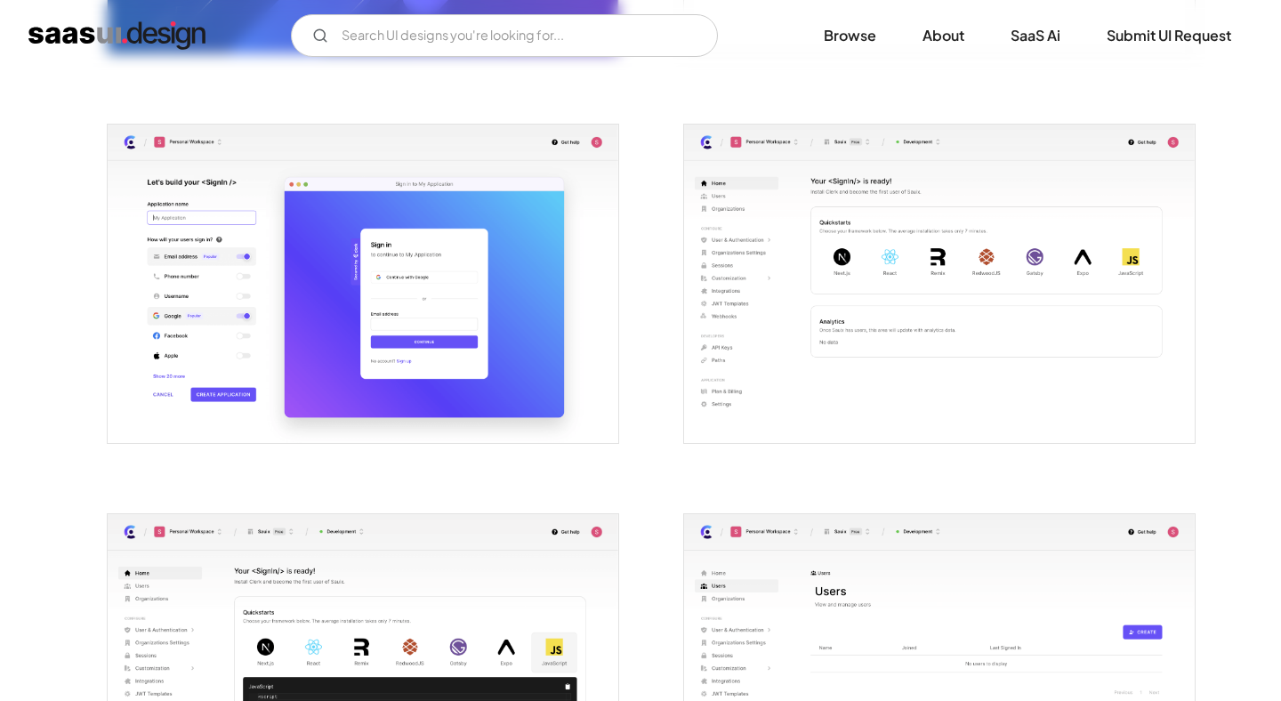
scroll to position [701, 0]
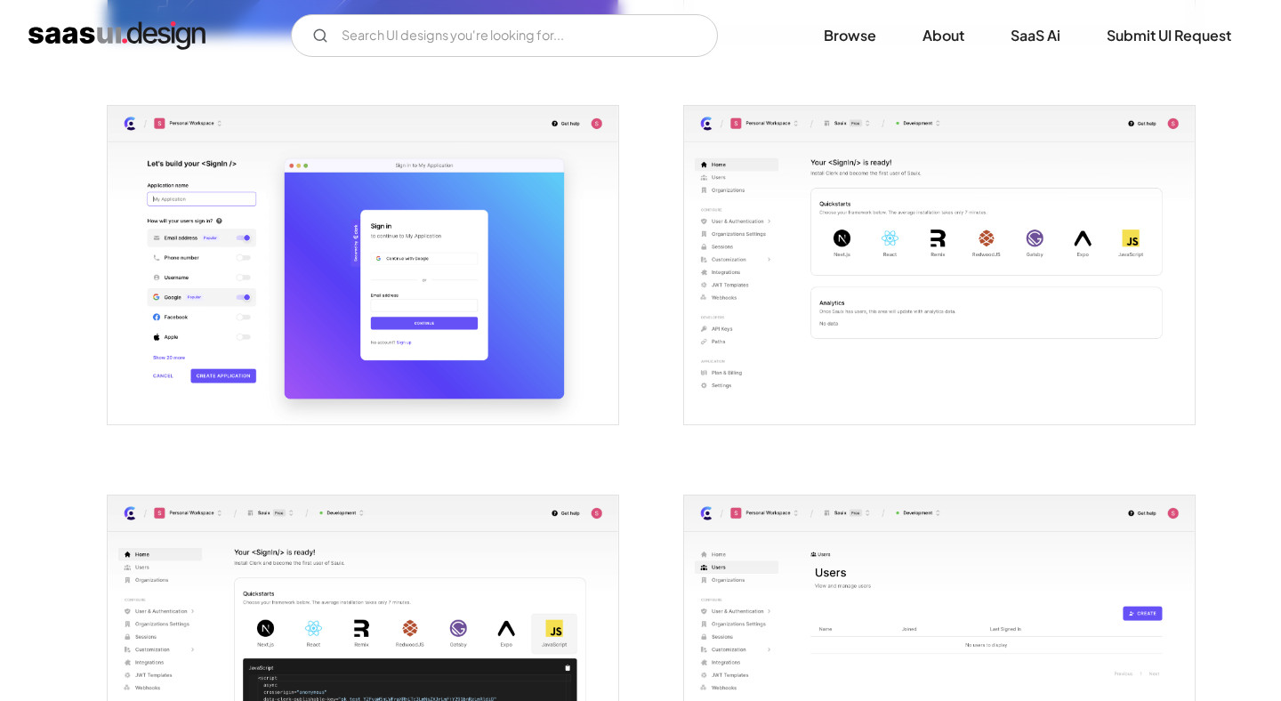
click at [384, 299] on img "open lightbox" at bounding box center [363, 265] width 511 height 319
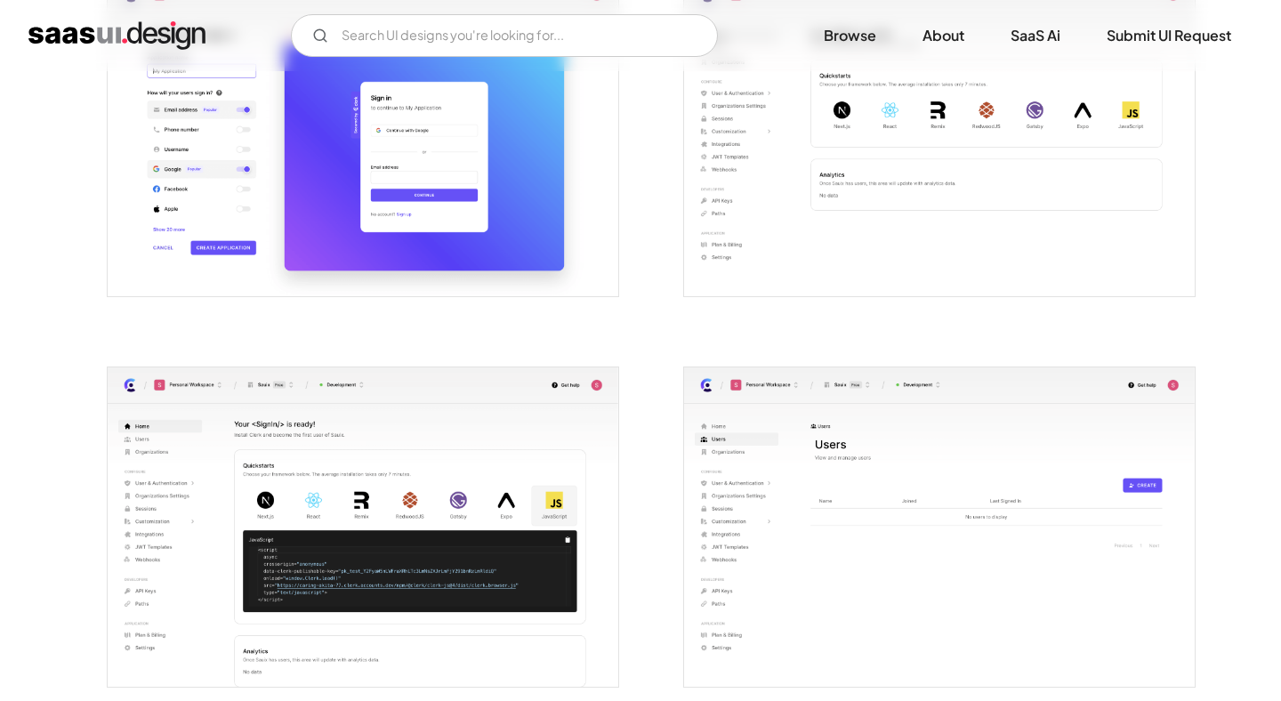
scroll to position [0, 0]
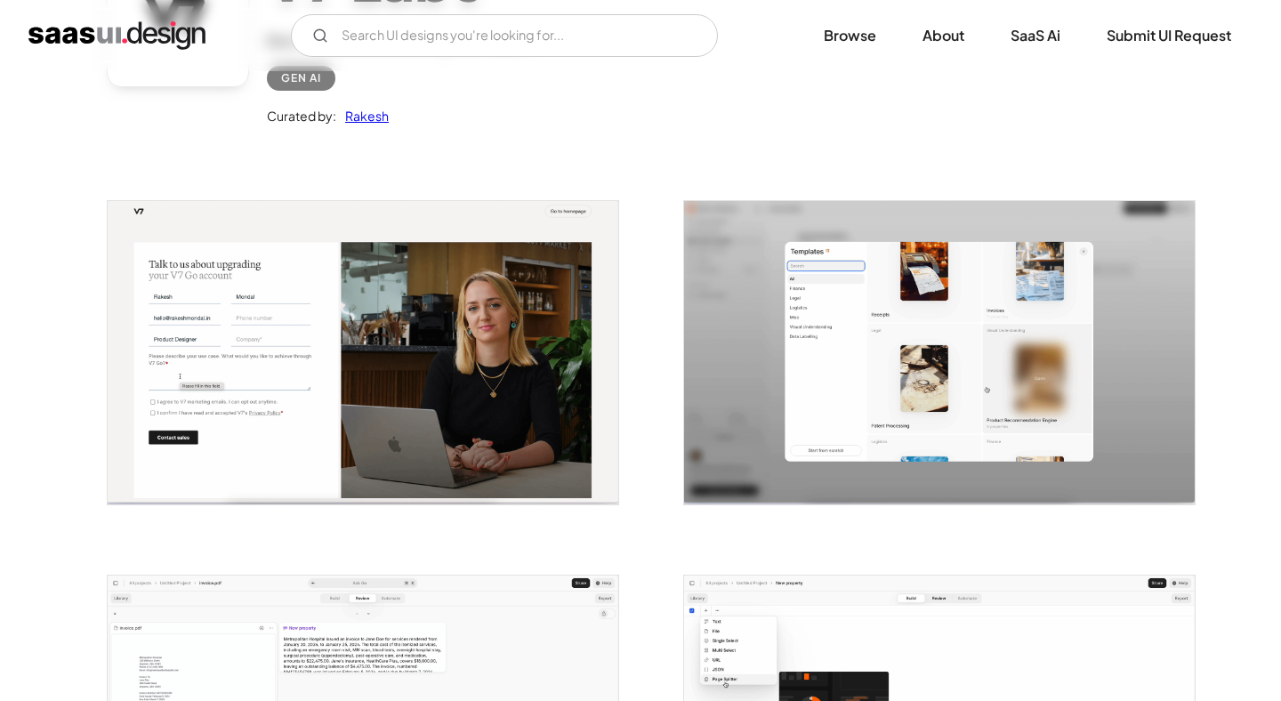
scroll to position [660, 0]
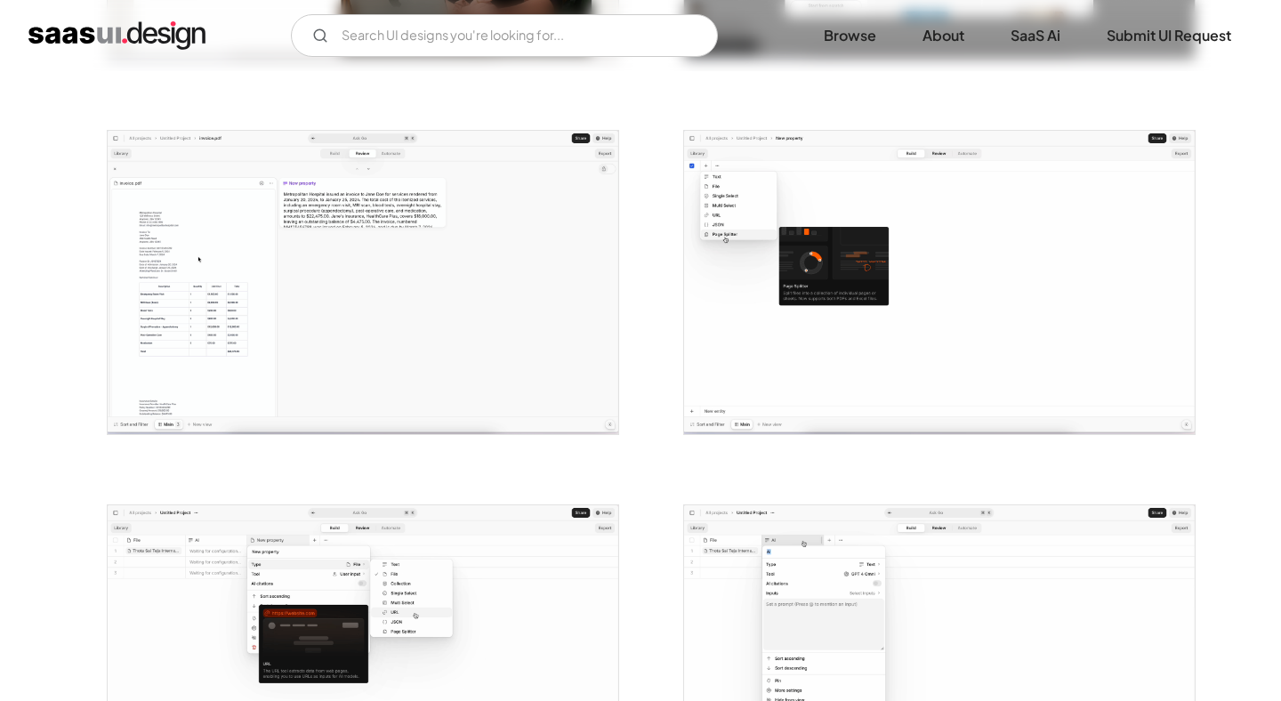
click at [511, 328] on img "open lightbox" at bounding box center [363, 282] width 511 height 303
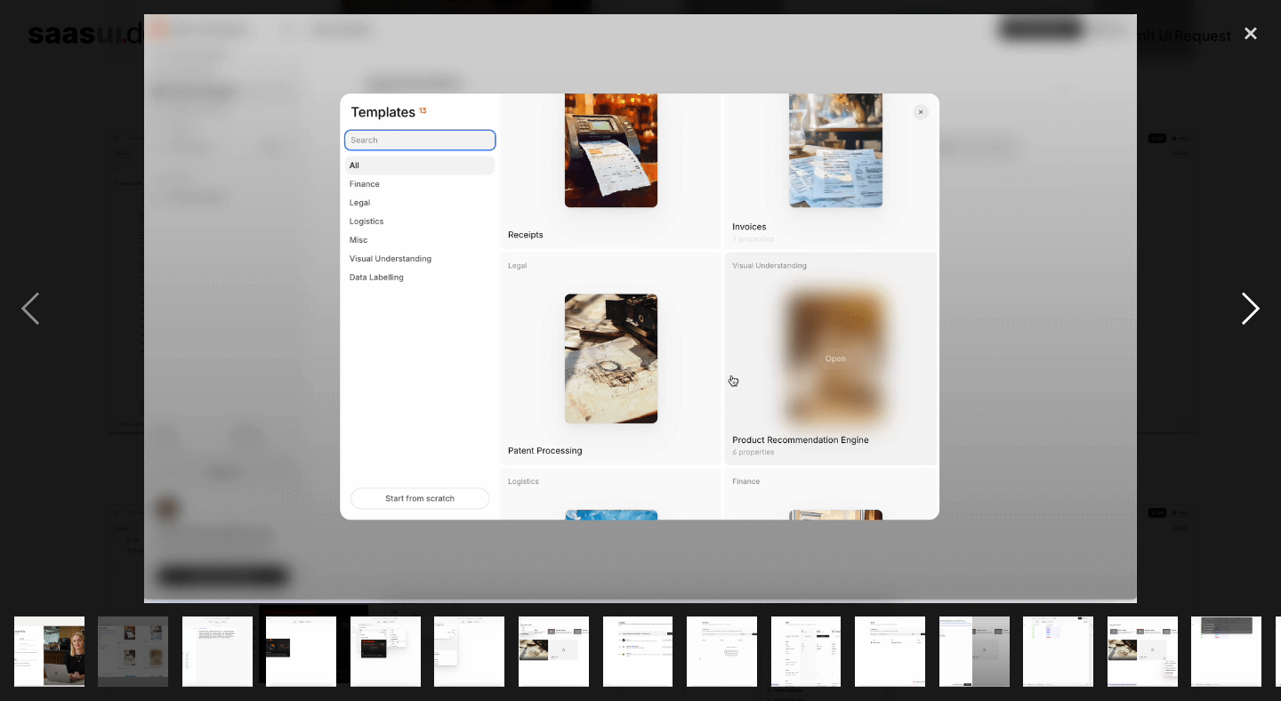
click at [1241, 304] on div "next image" at bounding box center [1250, 308] width 60 height 589
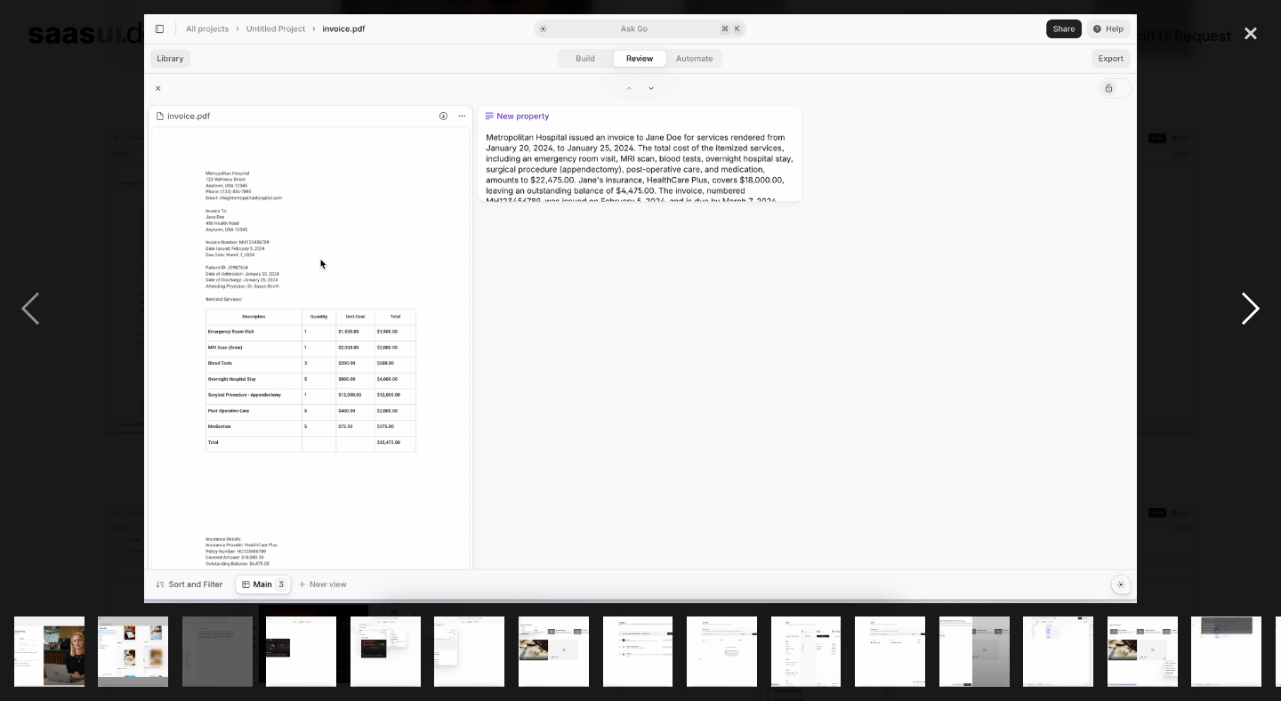
click at [1241, 304] on div "next image" at bounding box center [1250, 308] width 60 height 589
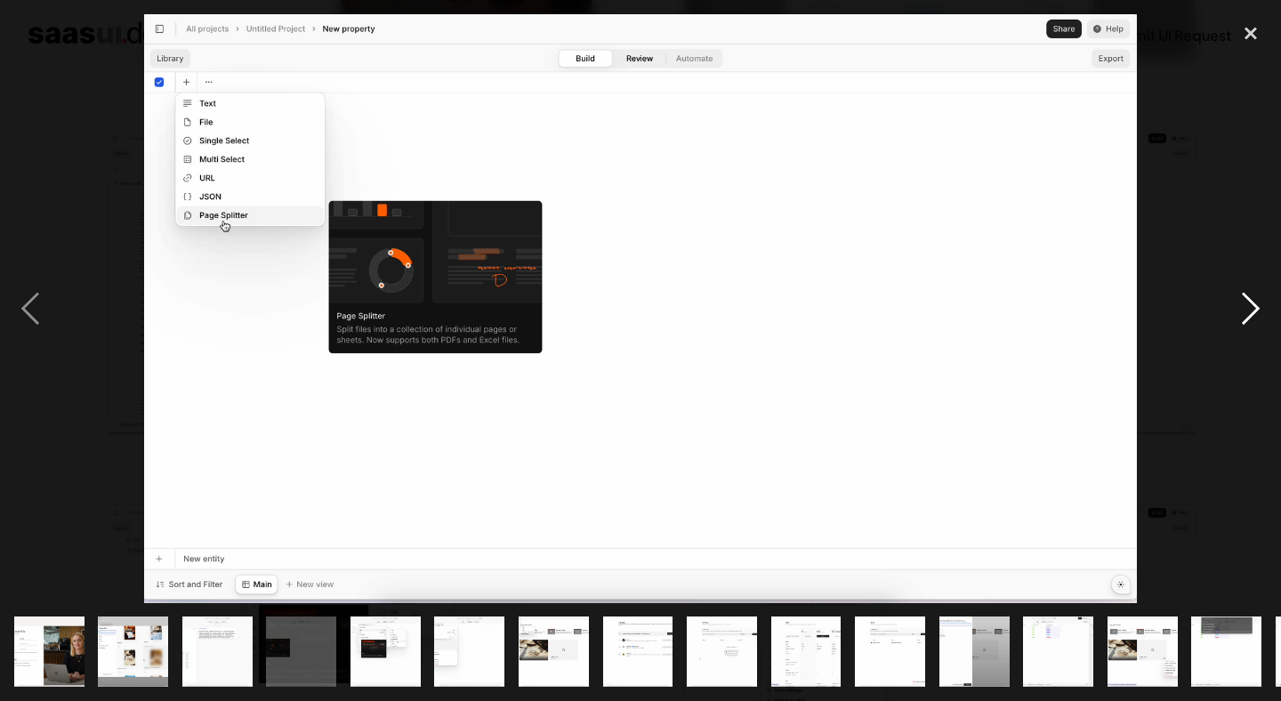
click at [1241, 304] on div "next image" at bounding box center [1250, 308] width 60 height 589
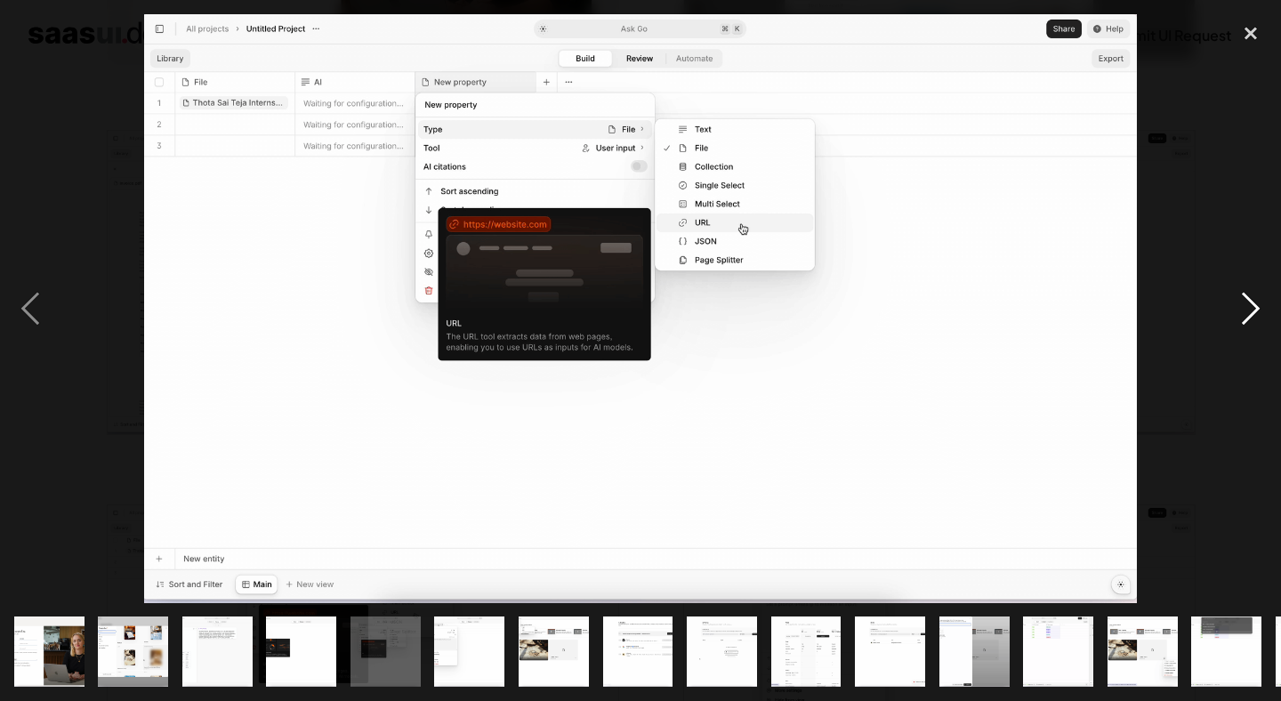
click at [1241, 304] on div "next image" at bounding box center [1250, 308] width 60 height 589
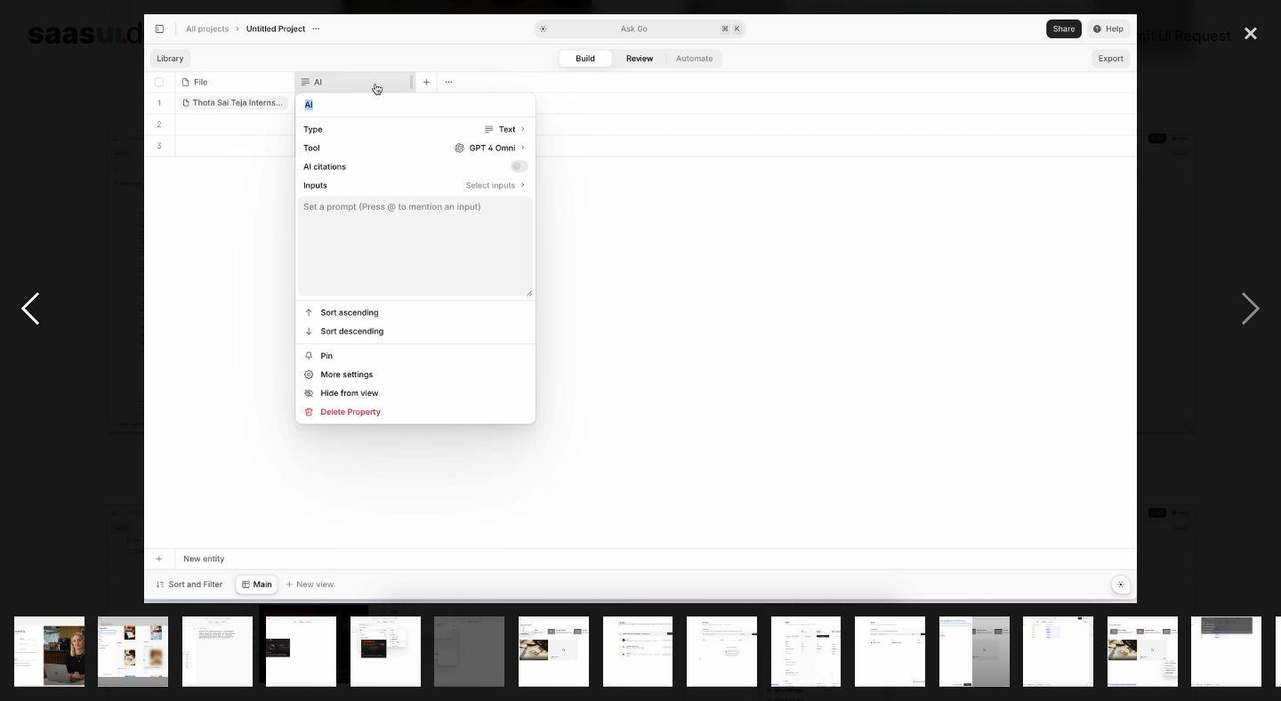
click at [57, 112] on div "previous image" at bounding box center [30, 308] width 60 height 589
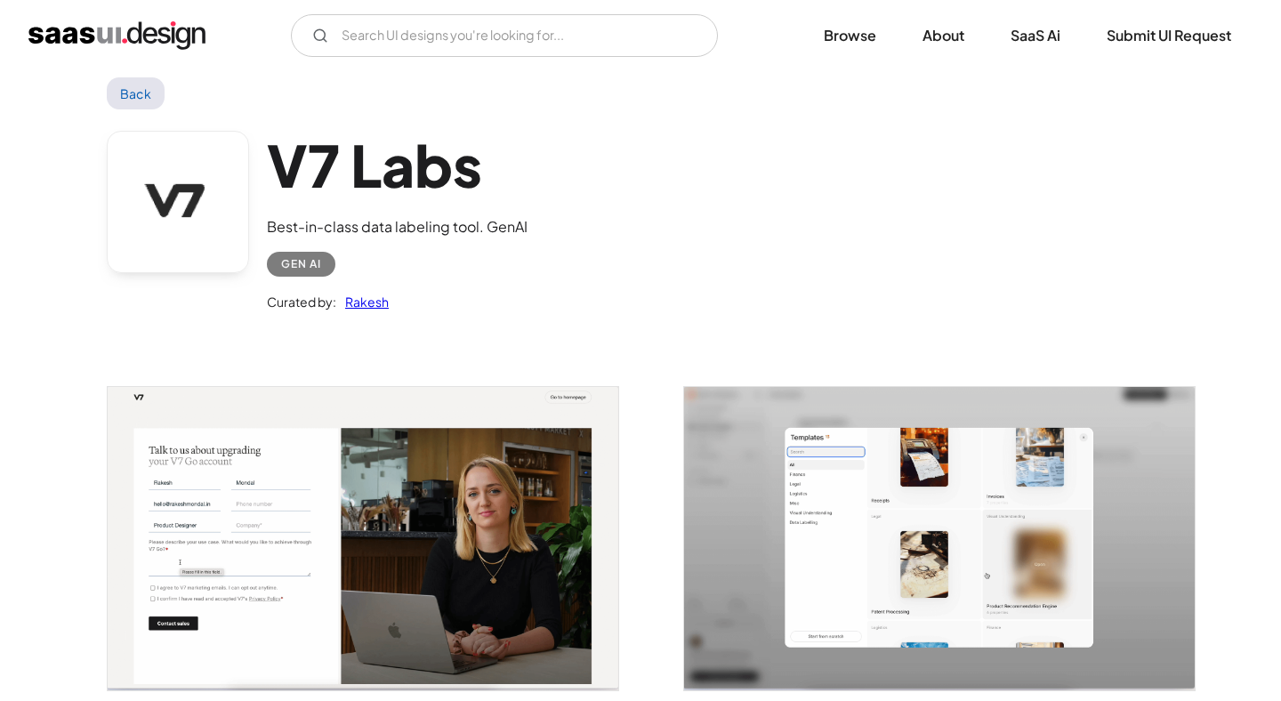
scroll to position [0, 0]
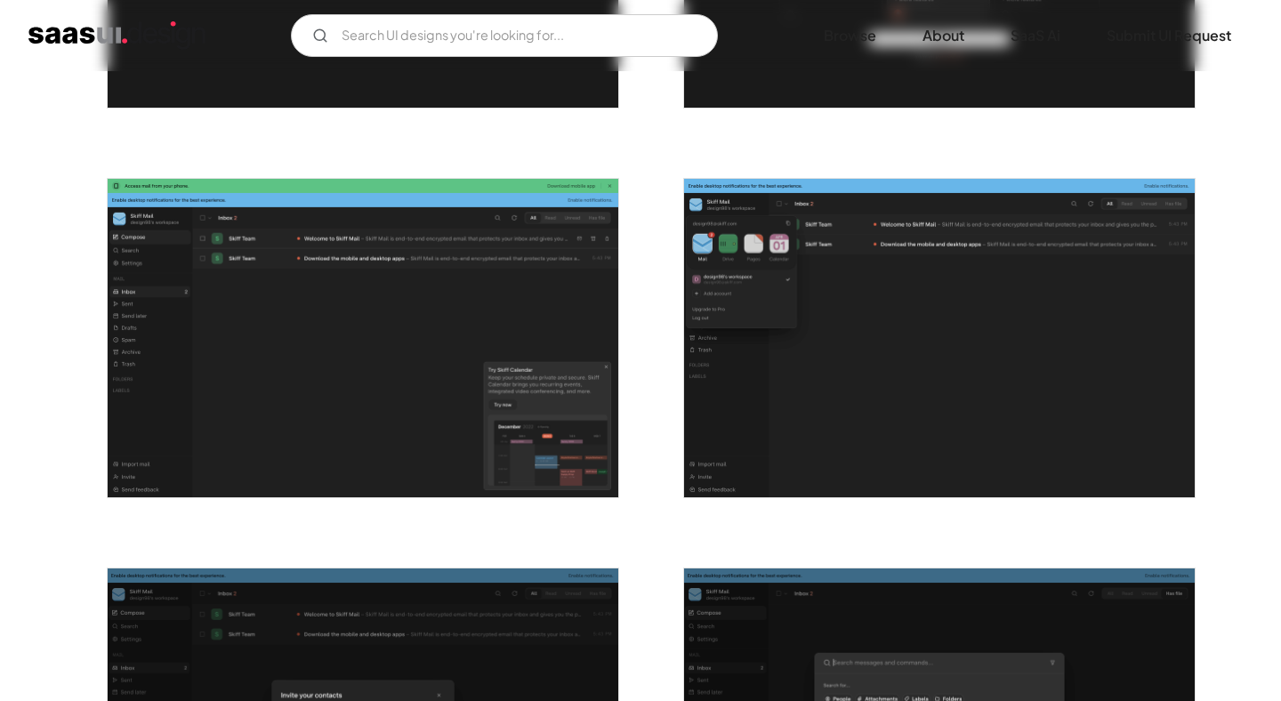
scroll to position [1582, 0]
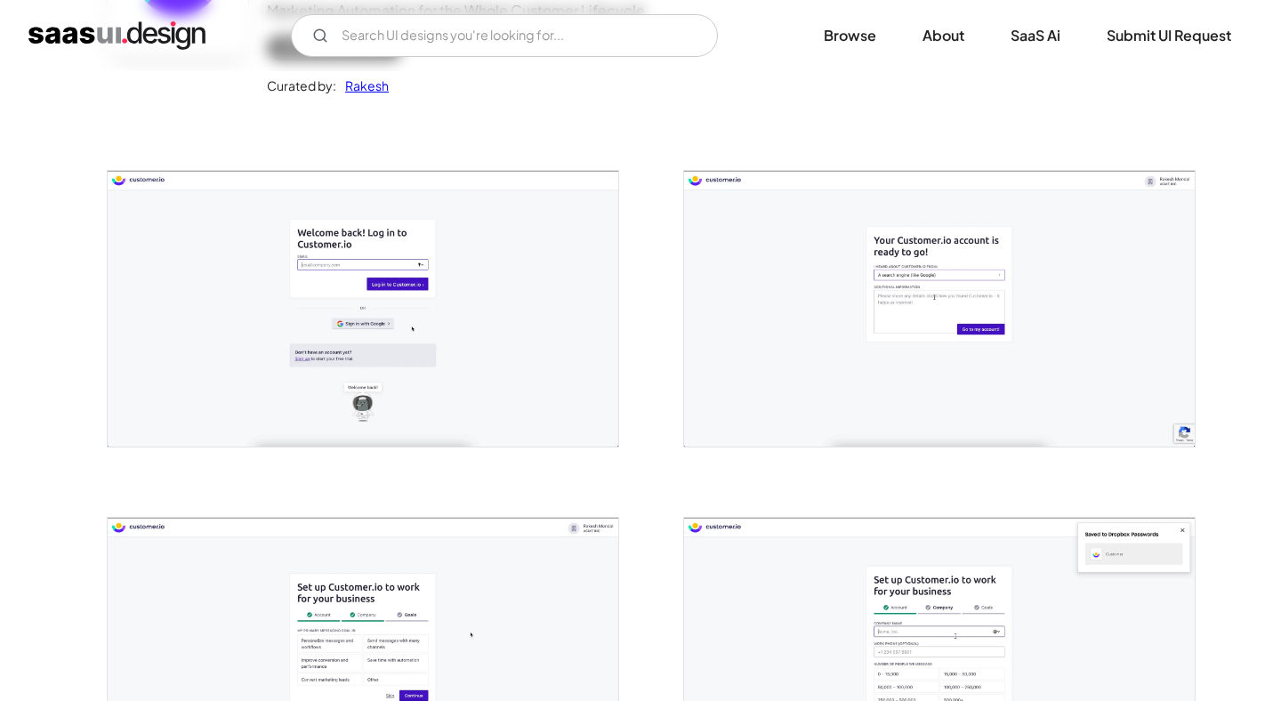
scroll to position [336, 0]
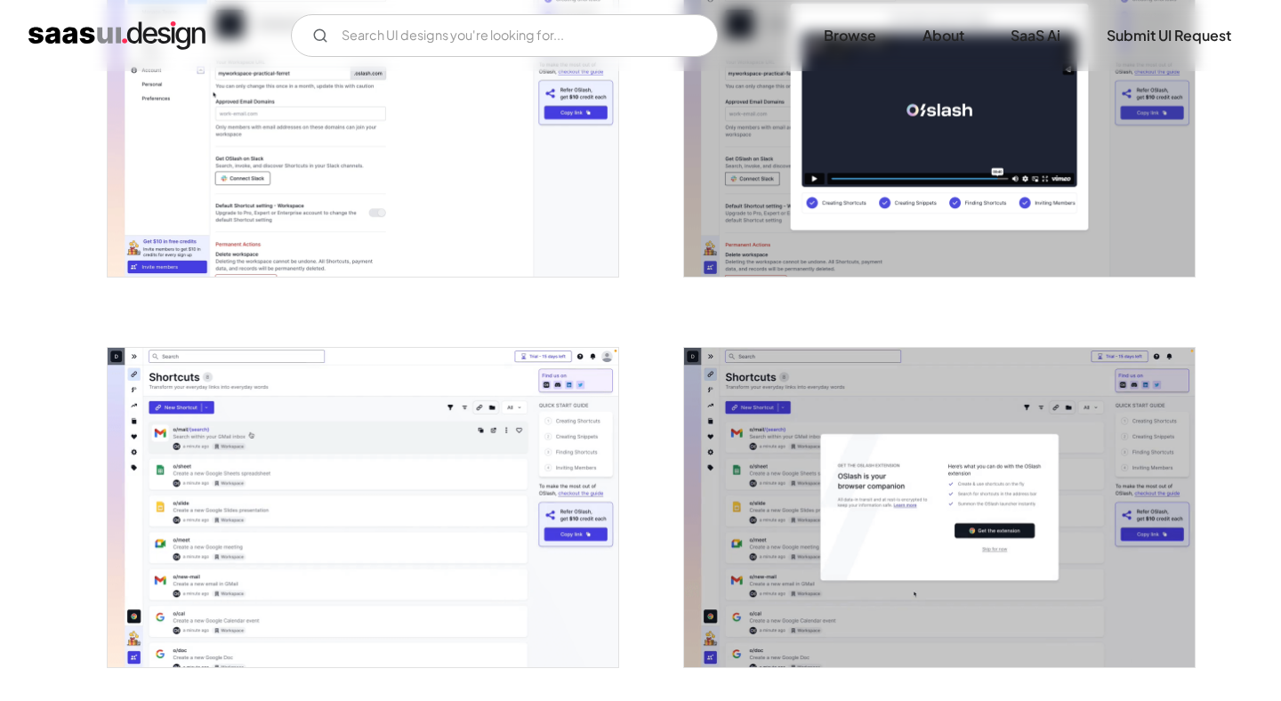
scroll to position [930, 0]
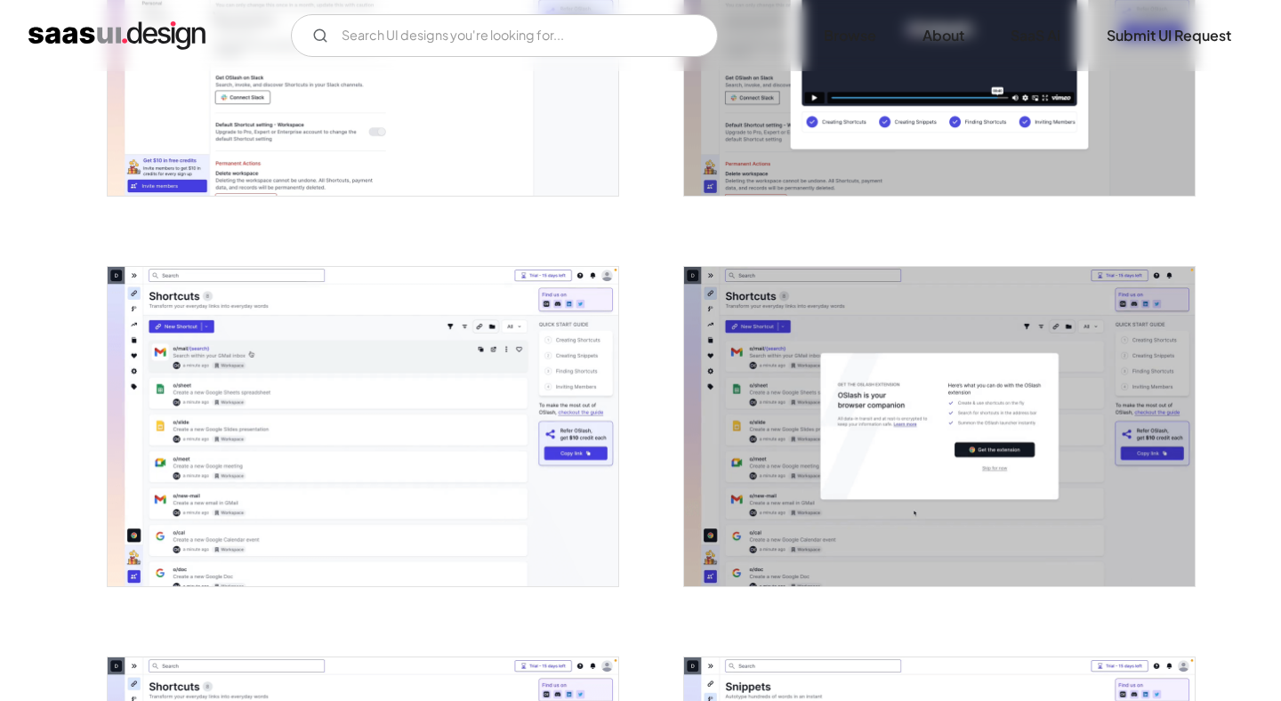
click at [518, 400] on img "open lightbox" at bounding box center [363, 426] width 511 height 319
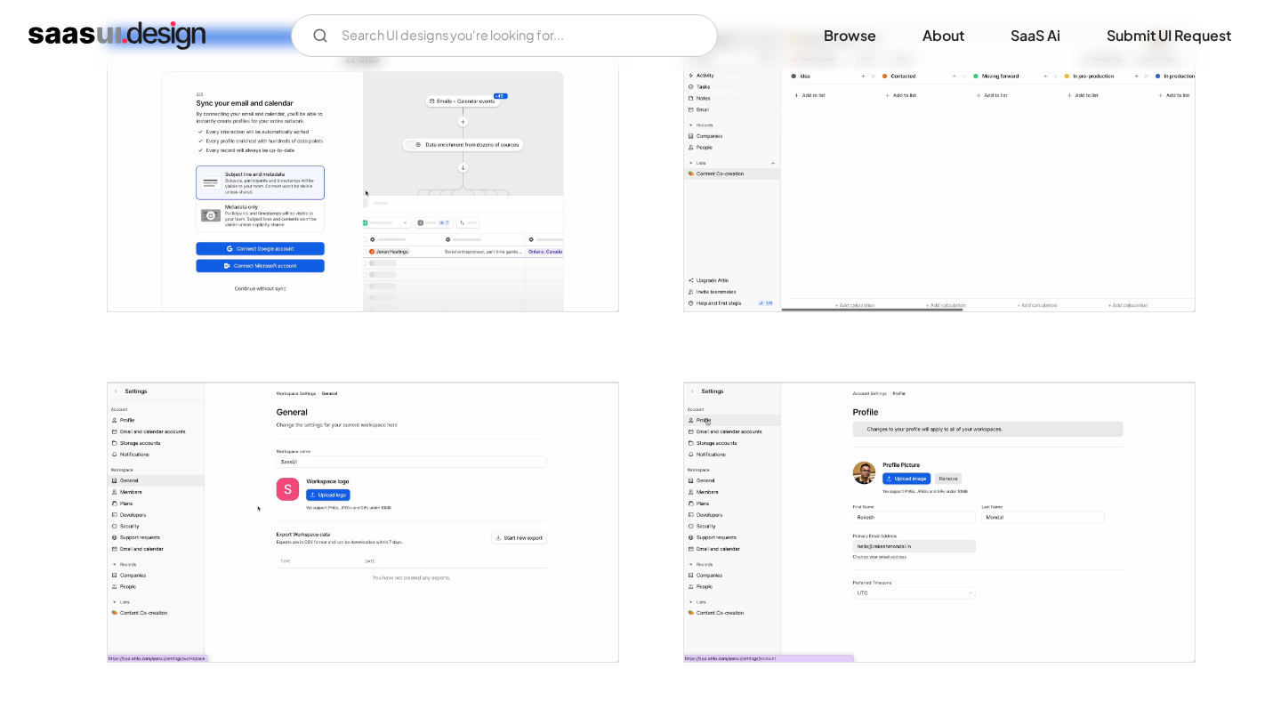
scroll to position [1462, 0]
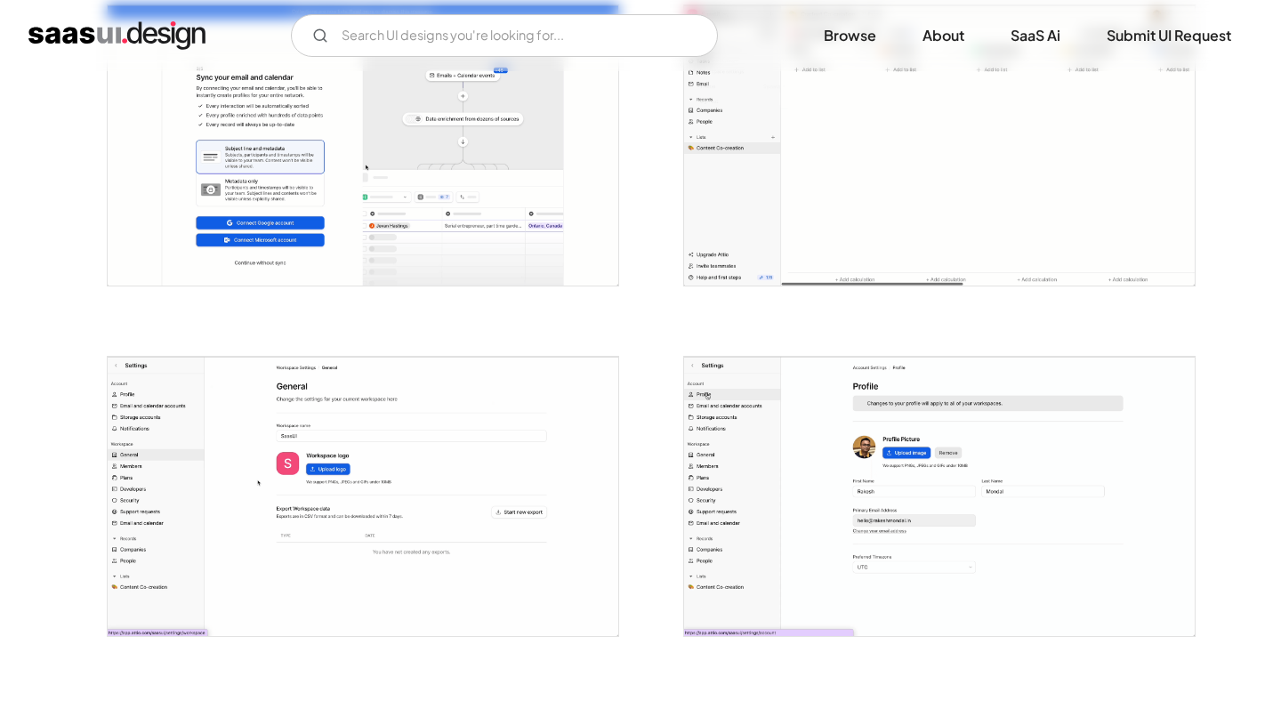
click at [812, 146] on img "open lightbox" at bounding box center [939, 144] width 511 height 279
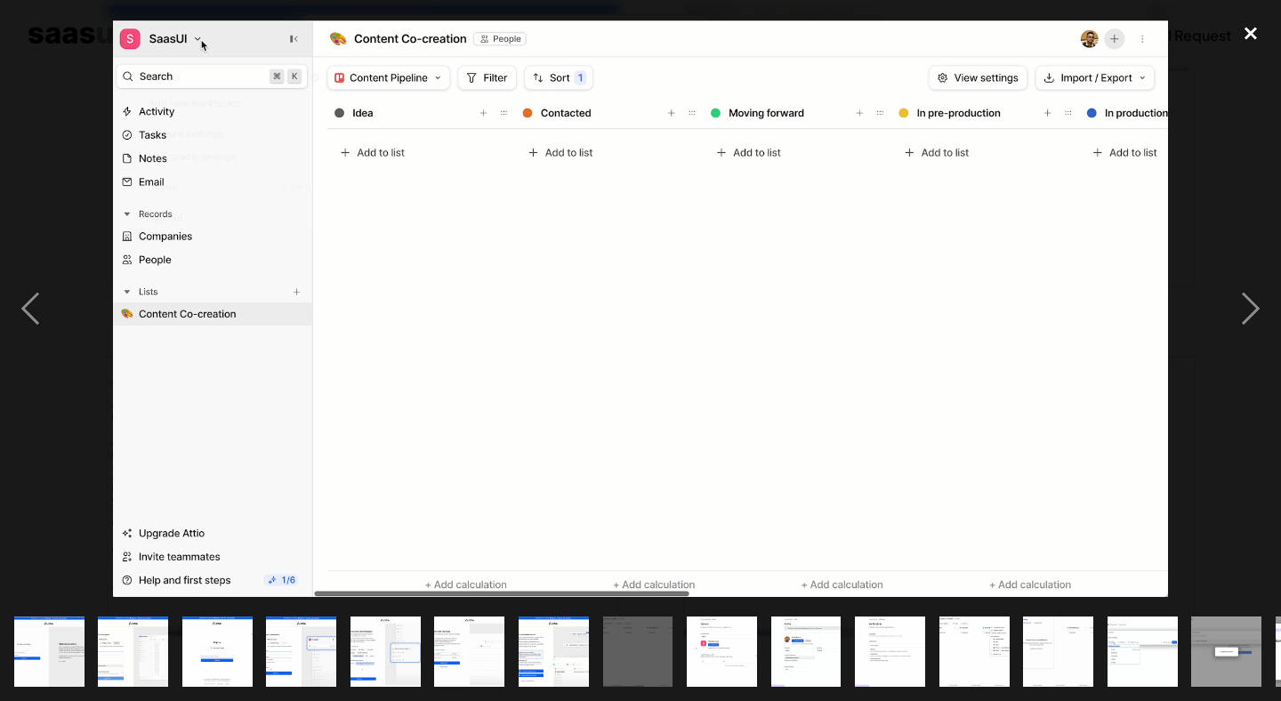
click at [1248, 28] on div "close lightbox" at bounding box center [1250, 33] width 60 height 39
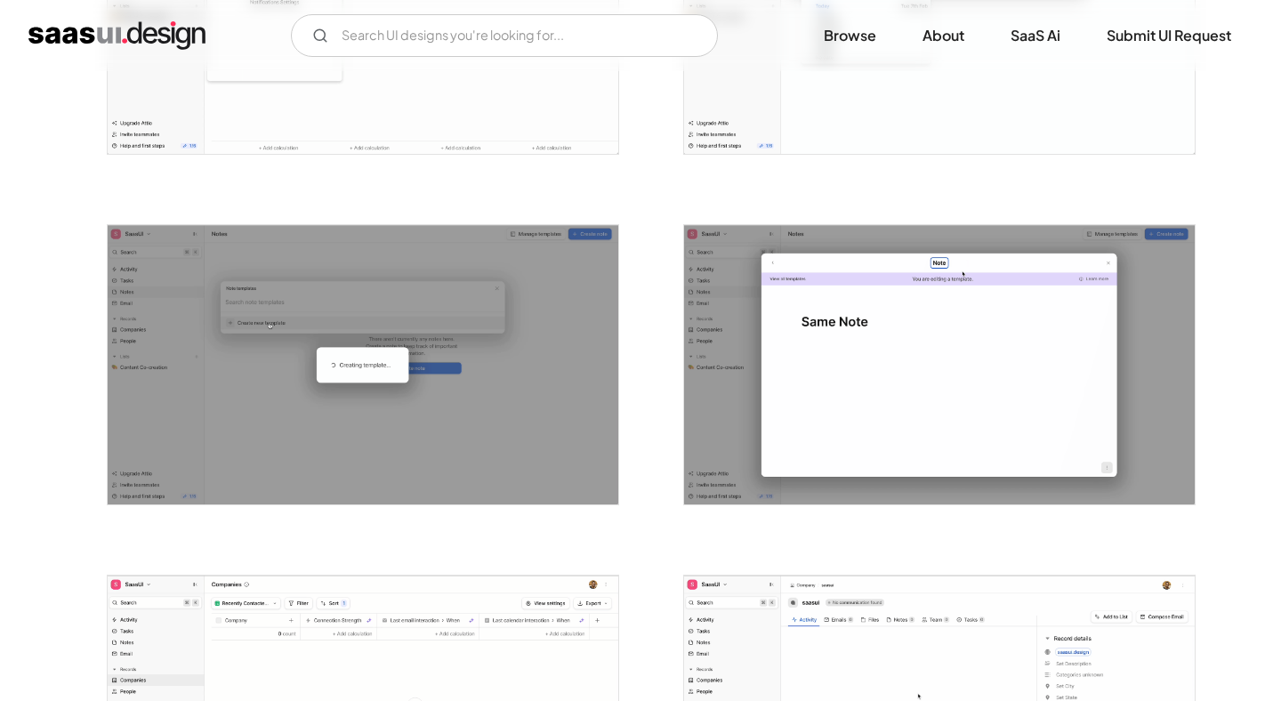
scroll to position [2700, 0]
